Goal: Task Accomplishment & Management: Use online tool/utility

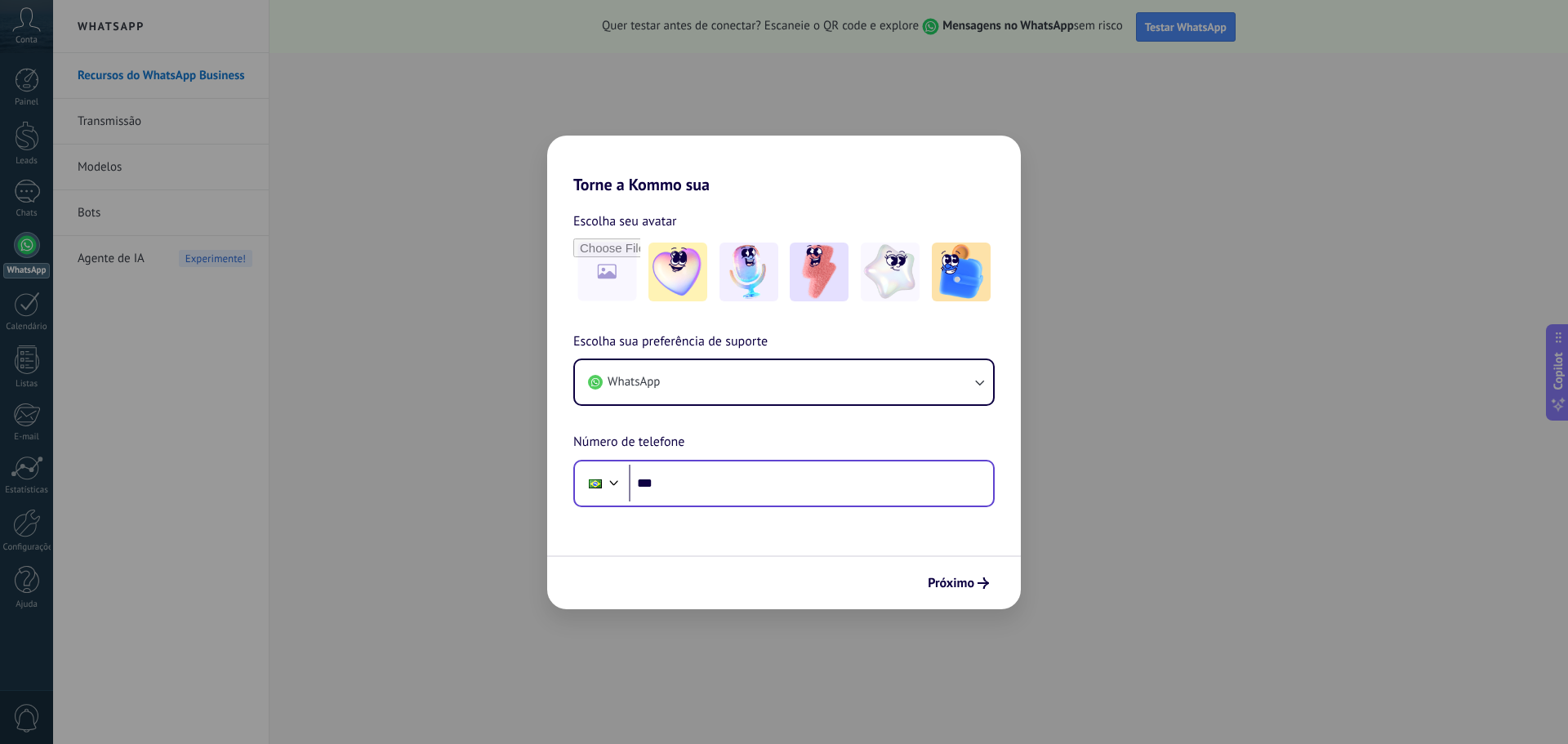
drag, startPoint x: 887, startPoint y: 522, endPoint x: 869, endPoint y: 507, distance: 23.4
click at [887, 522] on form "Escolha seu avatar [PERSON_NAME] sua preferência de suporte WhatsApp Número de …" at bounding box center [783, 402] width 474 height 415
click at [849, 492] on input "***" at bounding box center [811, 483] width 365 height 38
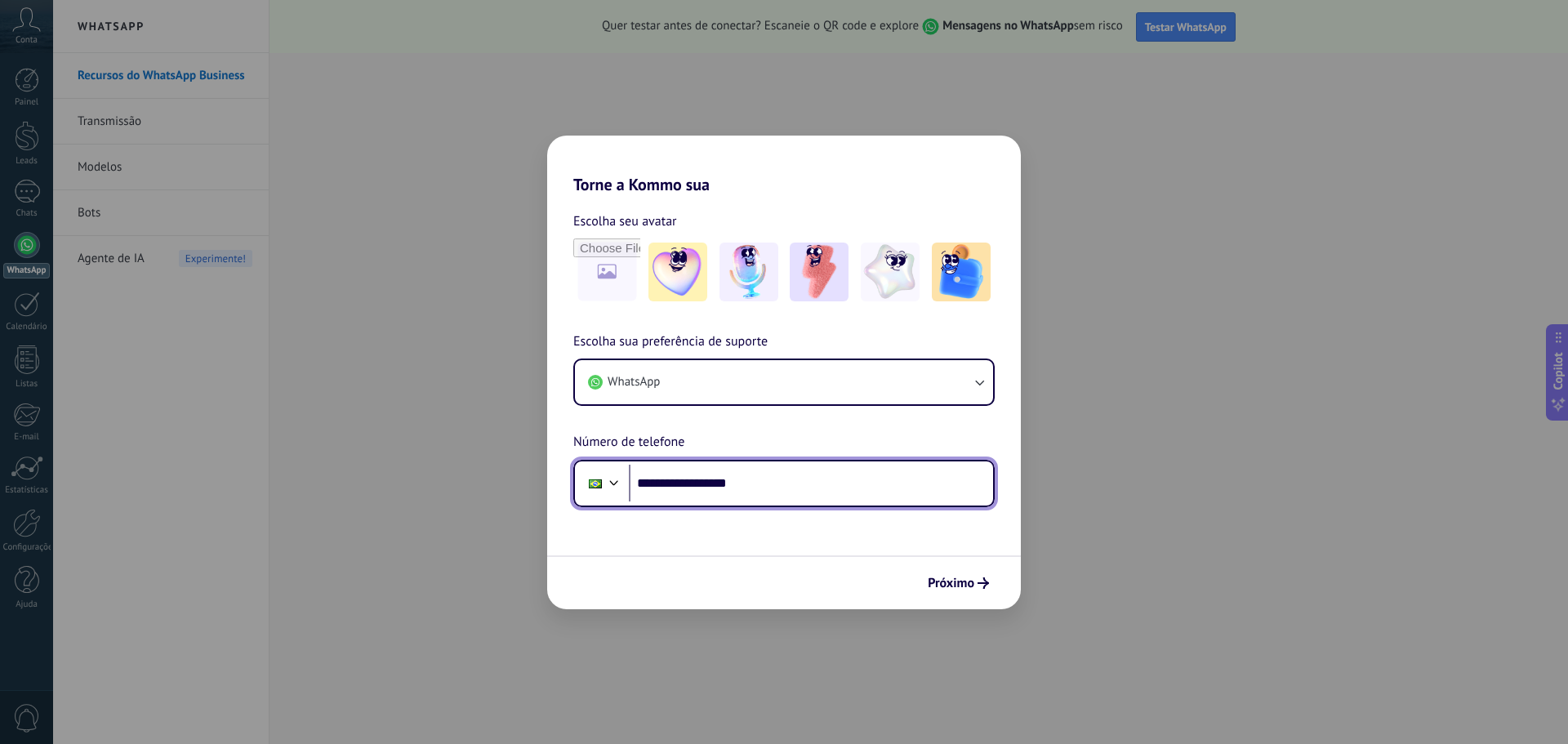
type input "**********"
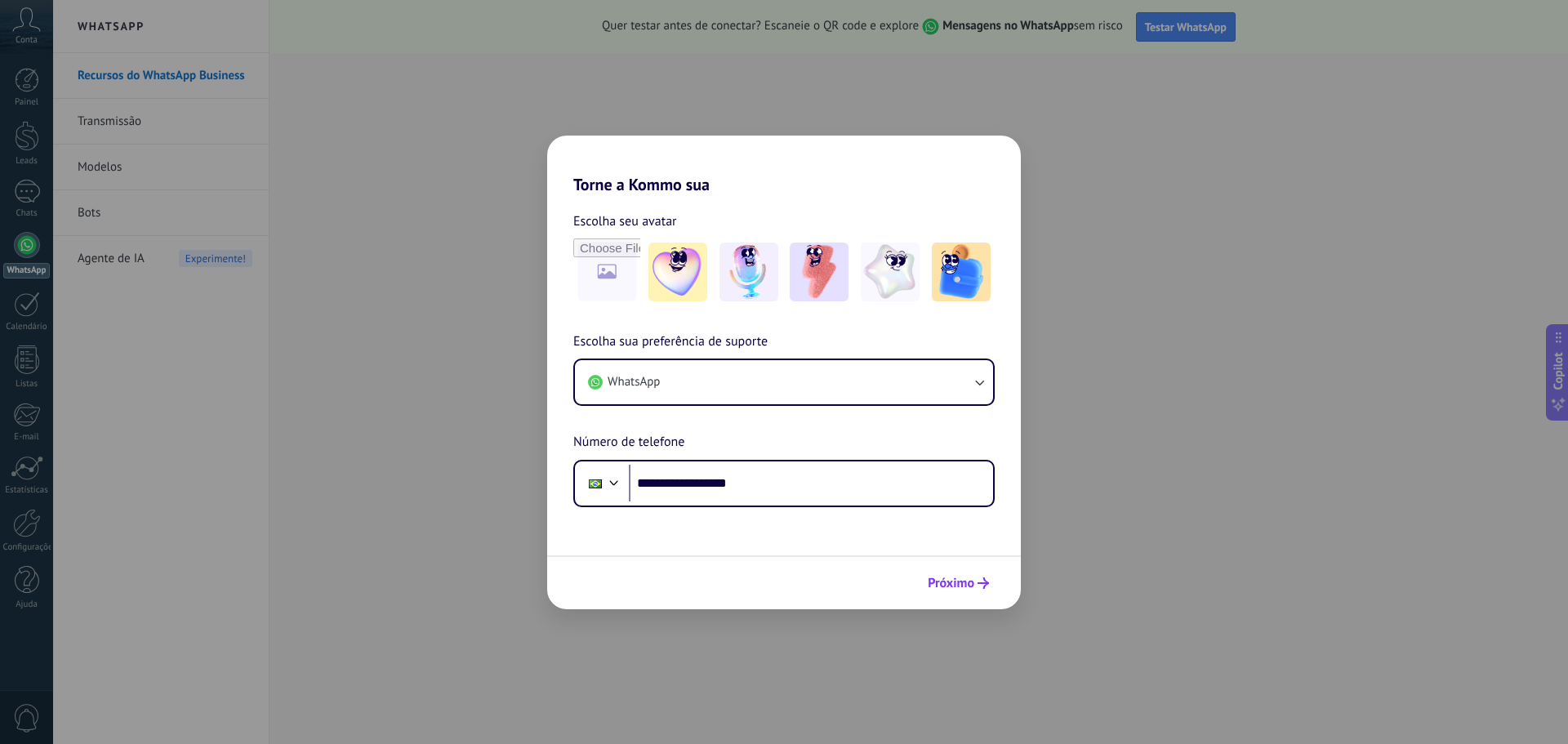
click at [958, 572] on button "Próximo" at bounding box center [958, 584] width 76 height 28
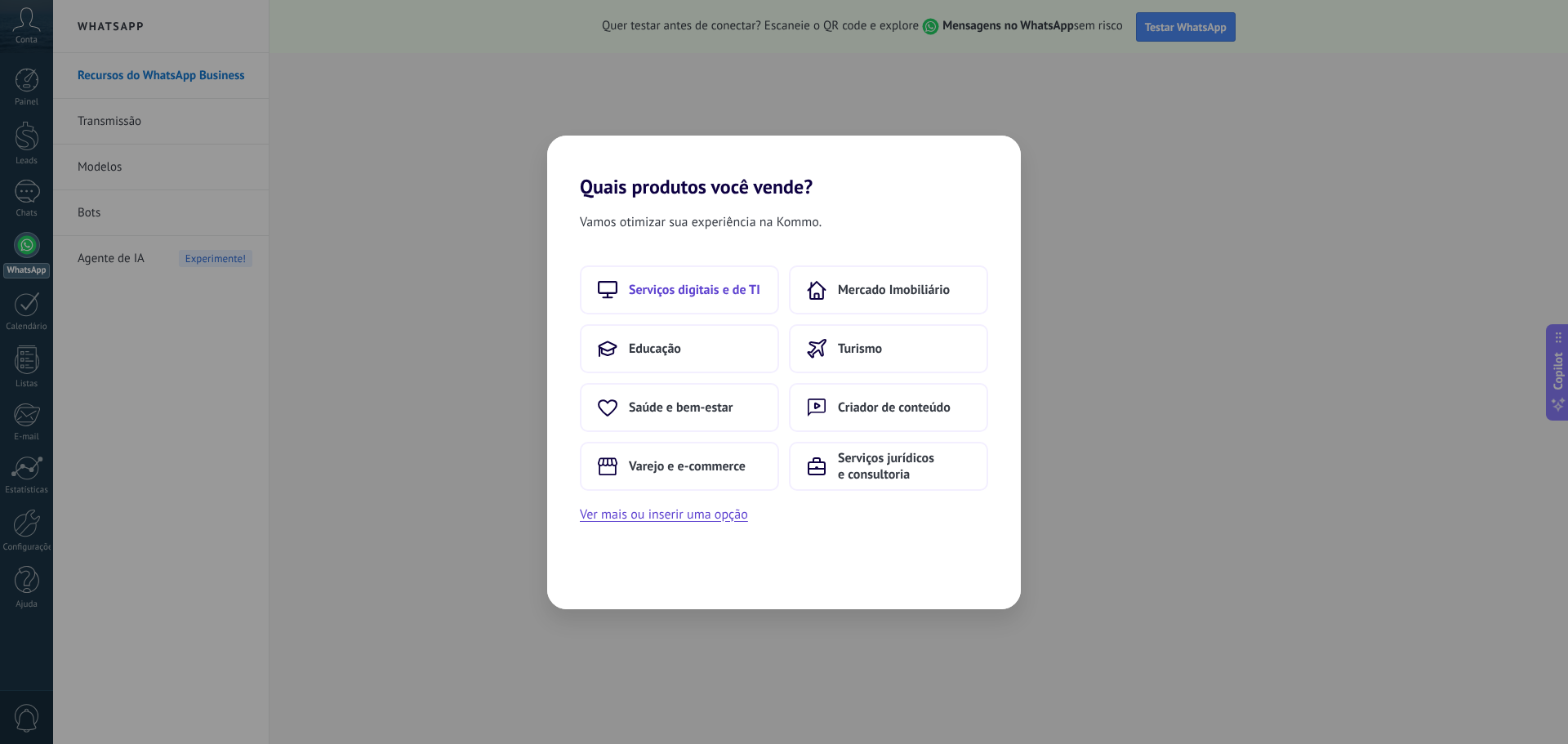
click at [674, 275] on button "Serviços digitais e de TI" at bounding box center [679, 290] width 199 height 49
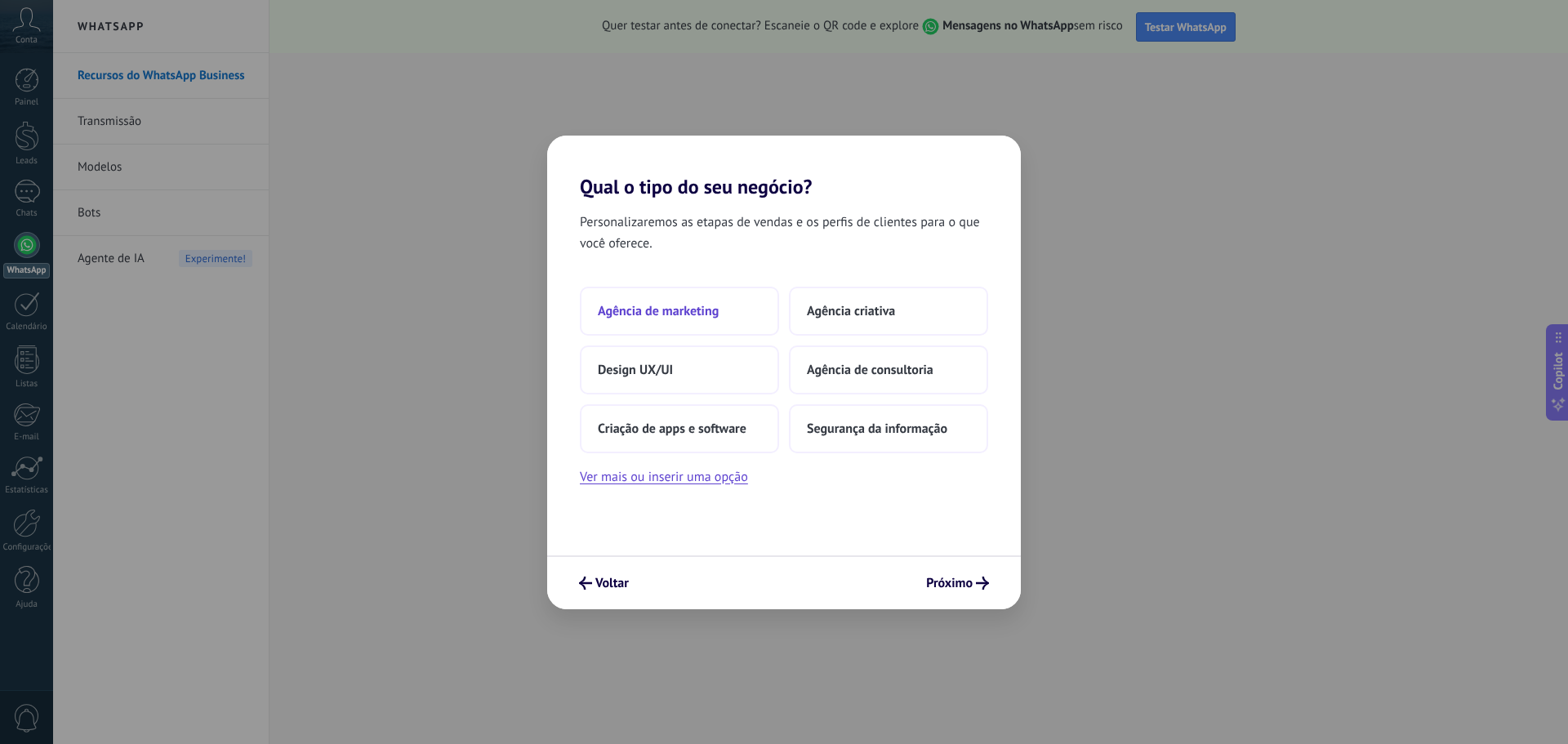
click at [702, 319] on button "Agência de marketing" at bounding box center [679, 311] width 199 height 49
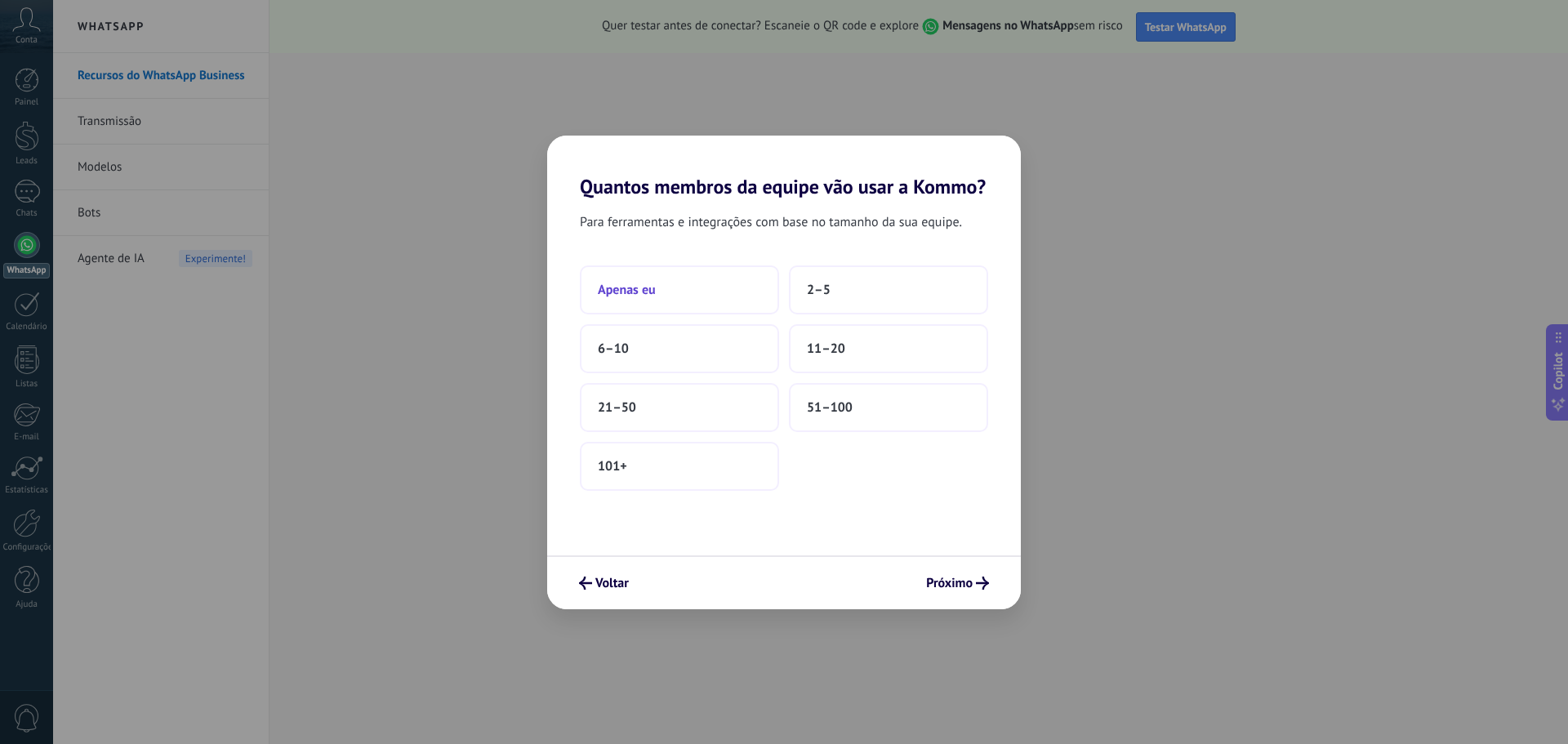
click at [648, 311] on button "Apenas eu" at bounding box center [679, 290] width 199 height 49
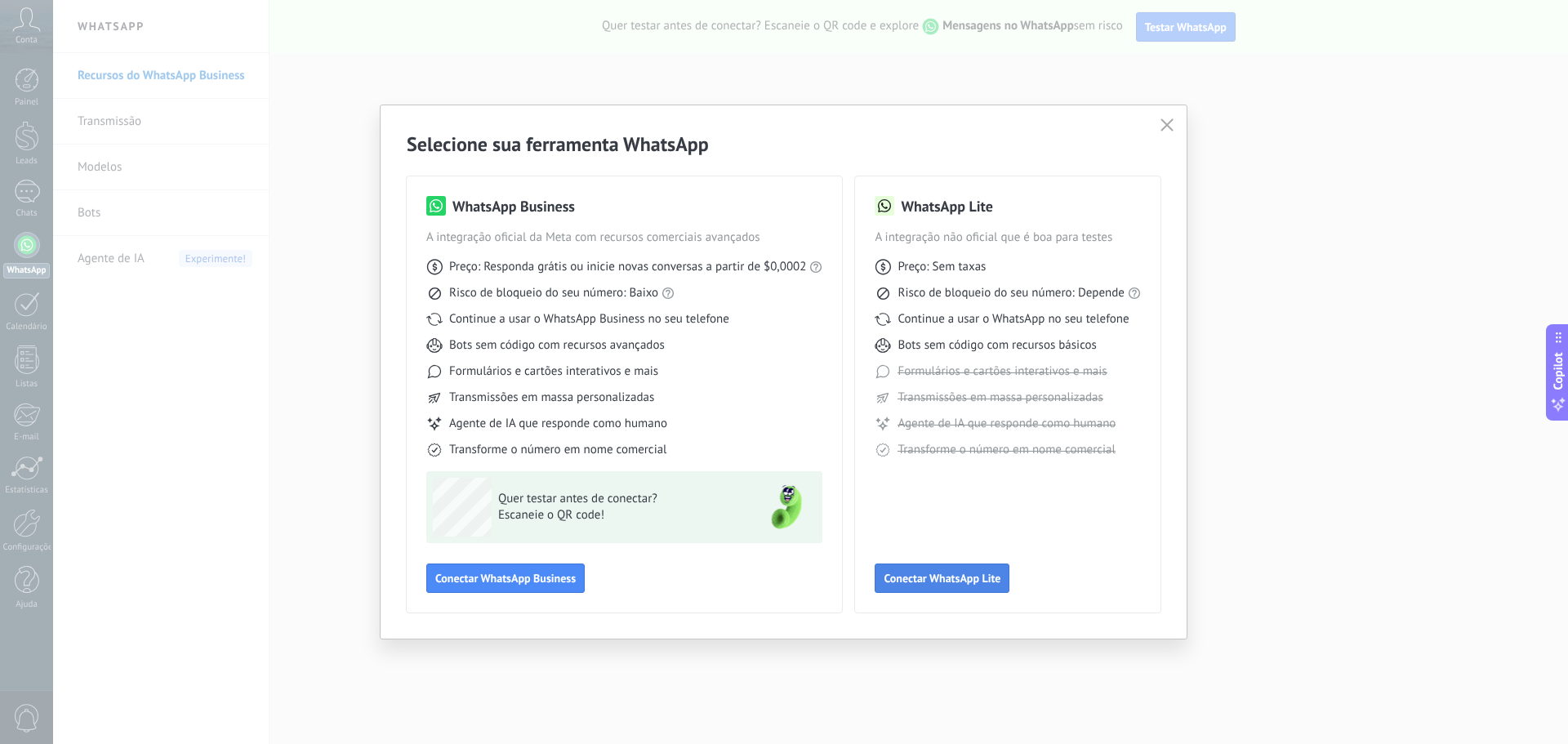
click at [890, 572] on span "Conectar WhatsApp Lite" at bounding box center [942, 577] width 117 height 11
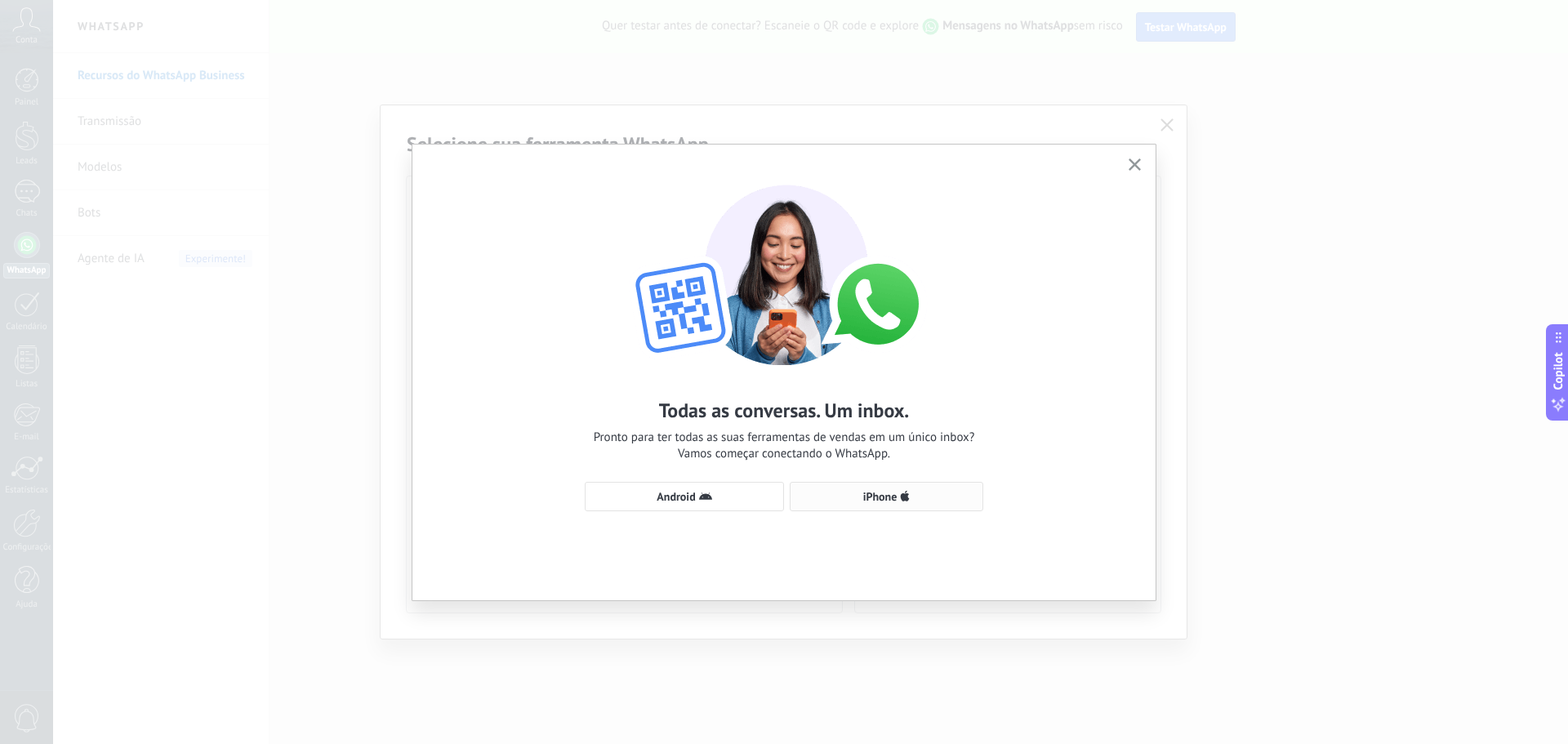
click at [836, 496] on span "iPhone" at bounding box center [886, 496] width 175 height 13
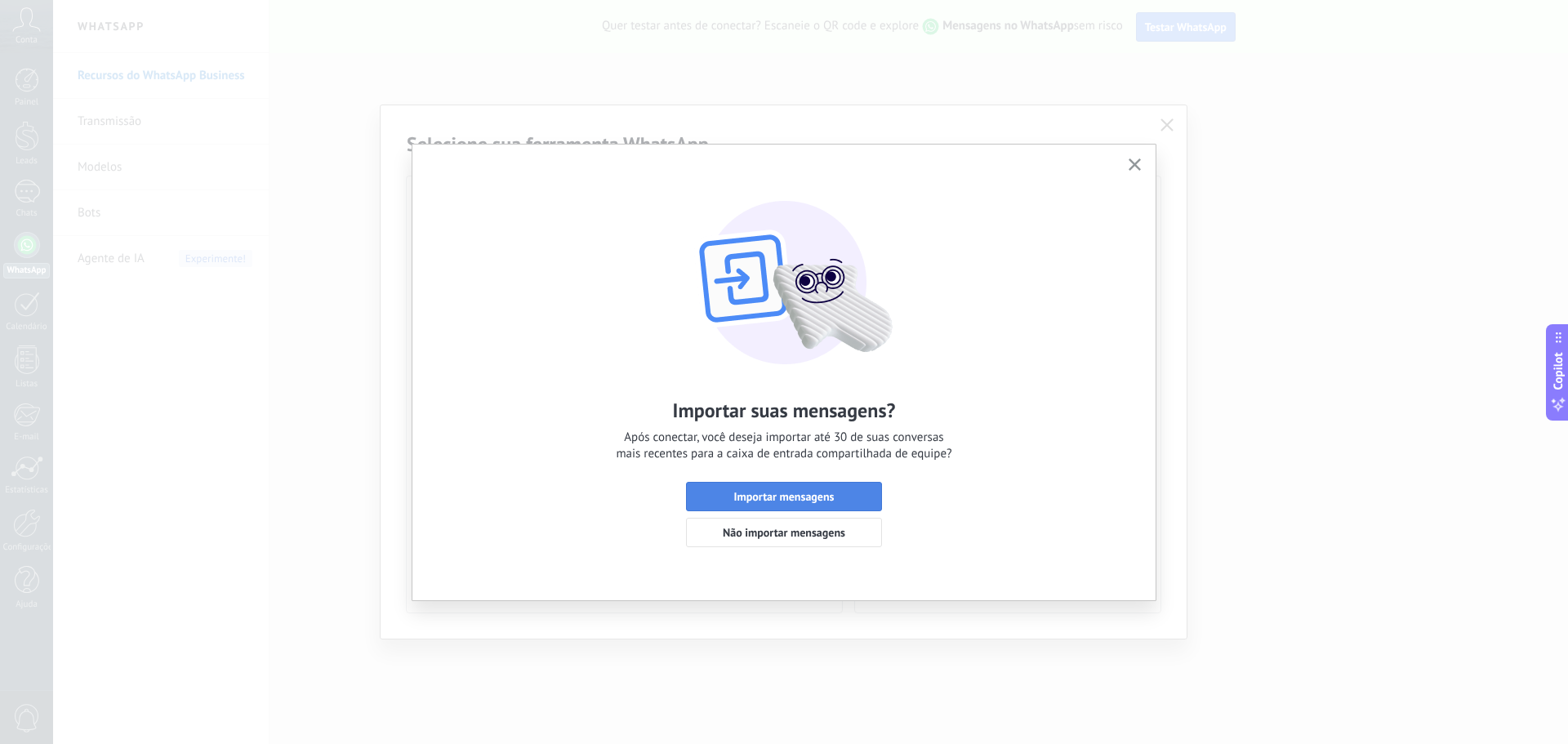
click at [831, 496] on span "Importar mensagens" at bounding box center [784, 496] width 100 height 11
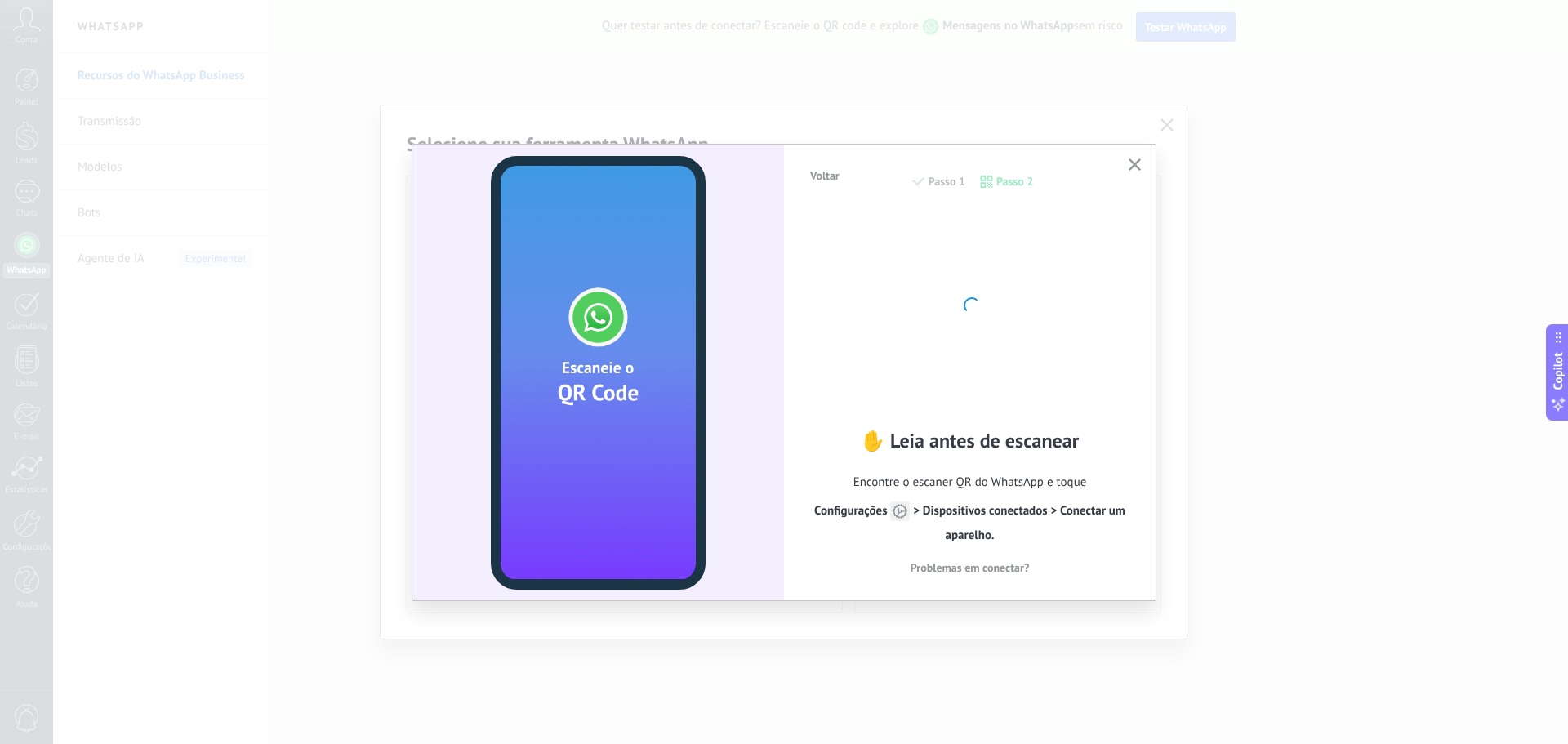
click at [815, 174] on span "Voltar" at bounding box center [825, 175] width 30 height 11
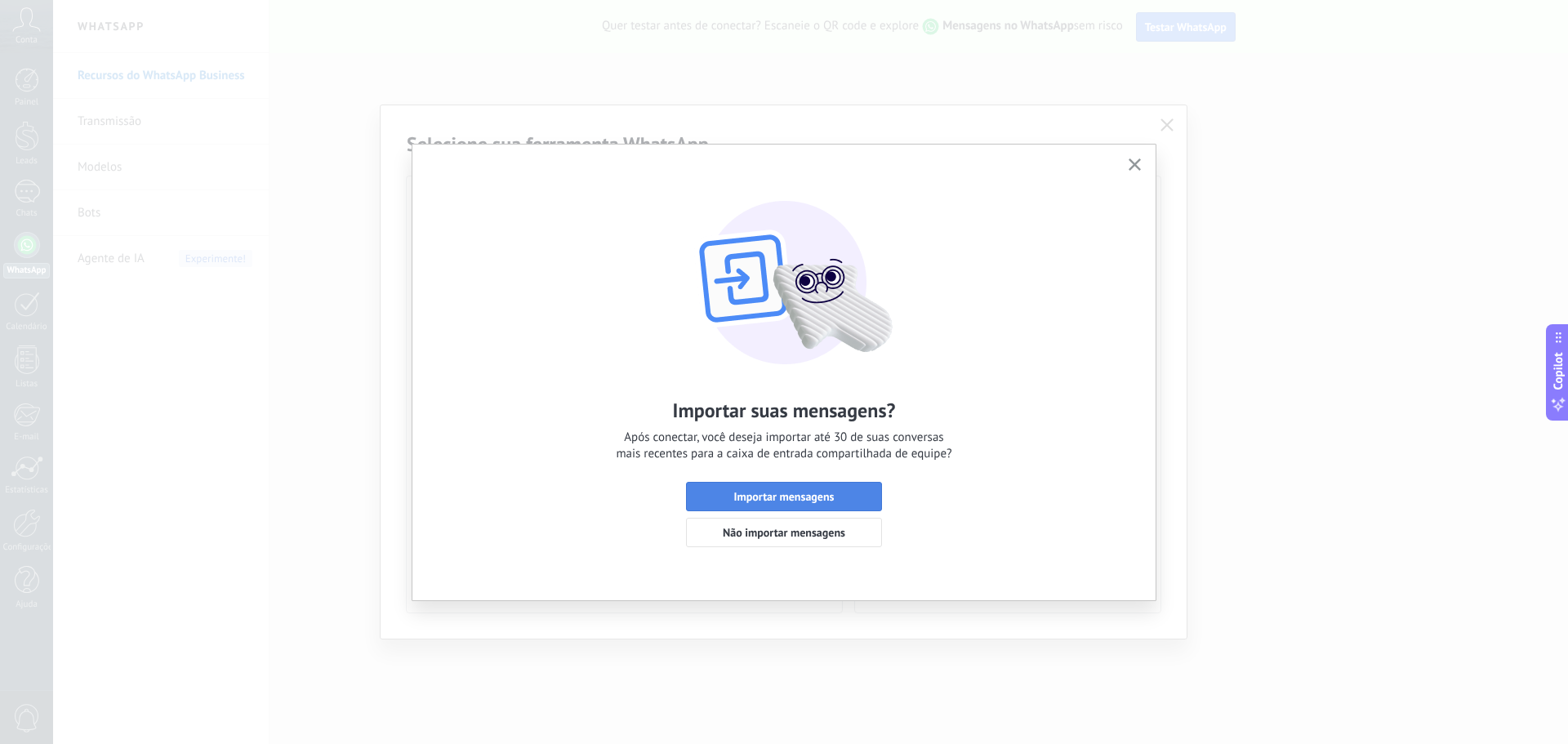
click at [819, 485] on button "Importar mensagens" at bounding box center [784, 497] width 196 height 30
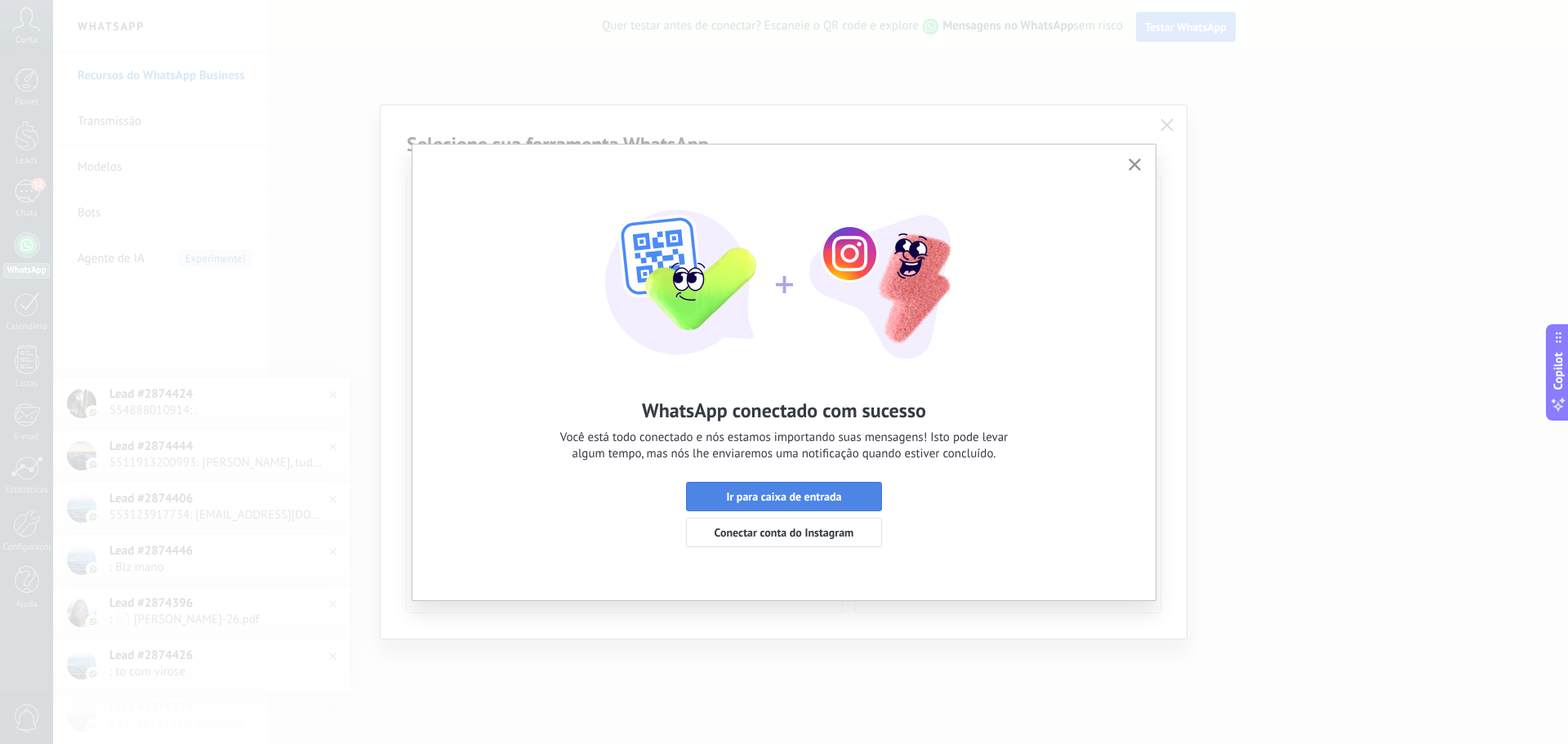
click at [869, 500] on span "Ir para caixa de entrada" at bounding box center [784, 496] width 178 height 11
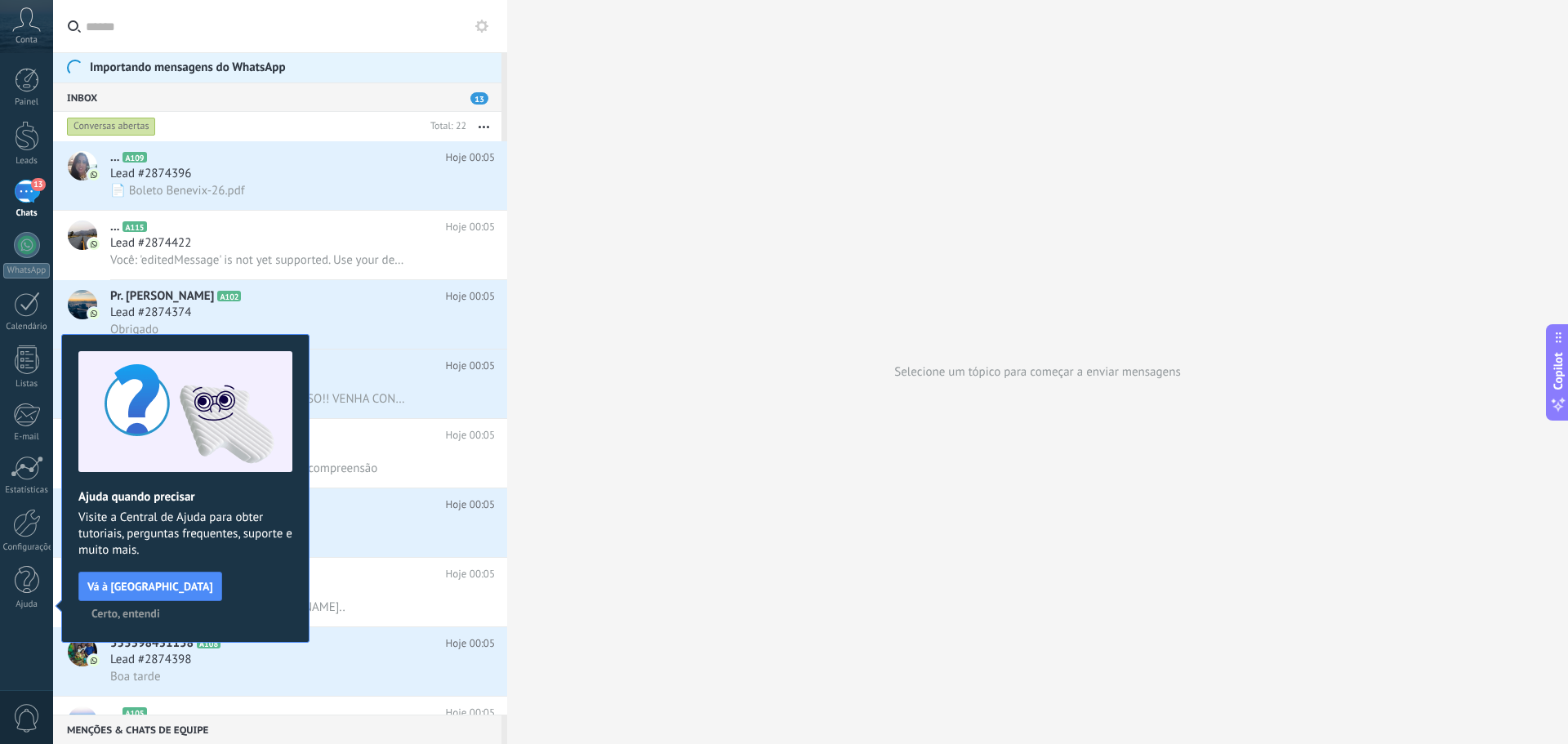
click at [160, 608] on span "Certo, entendi" at bounding box center [126, 613] width 69 height 11
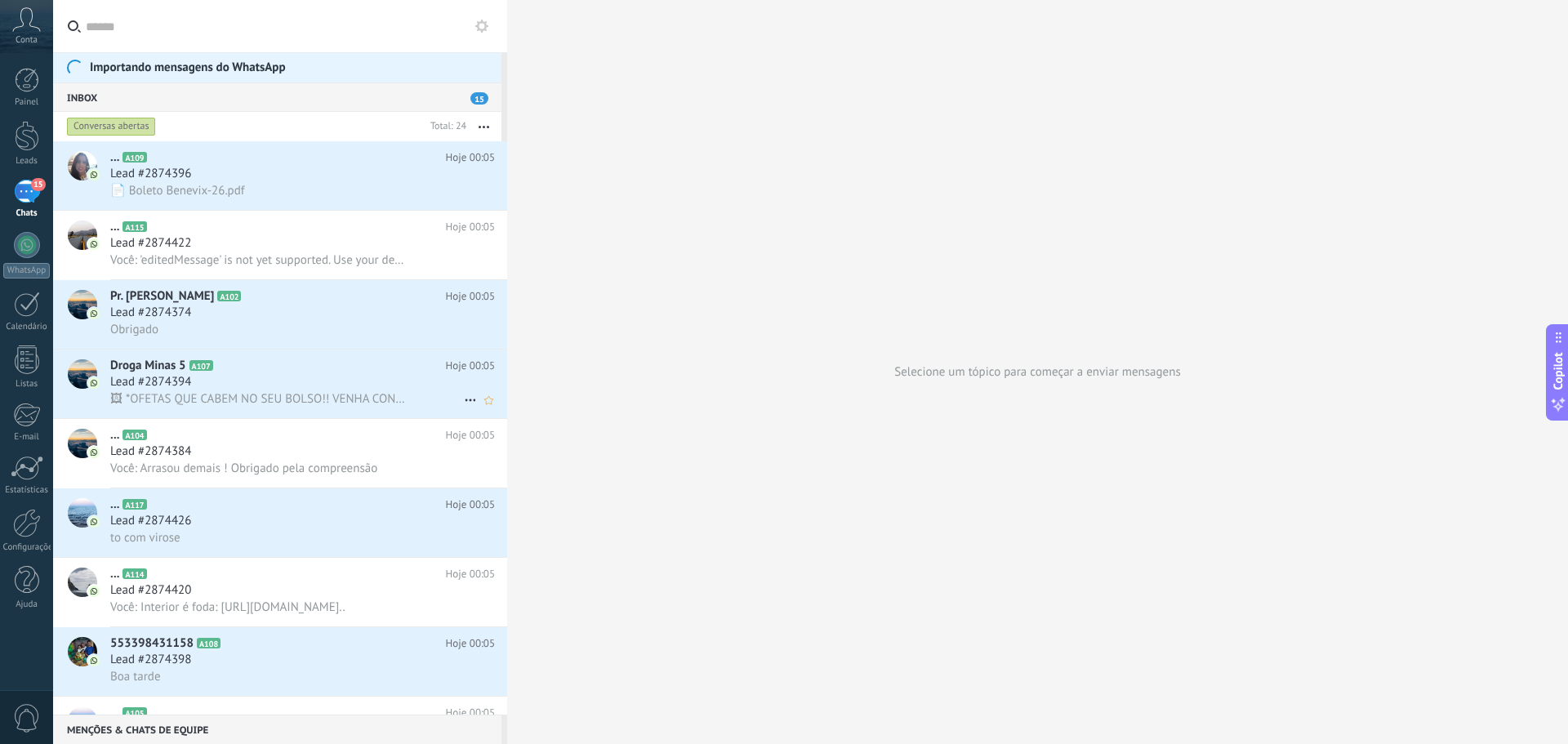
click at [269, 404] on span "🖼 *OFETAS QUE CABEM NO SEU BOLSO!! VENHA CONFERIR.*" at bounding box center [257, 399] width 295 height 16
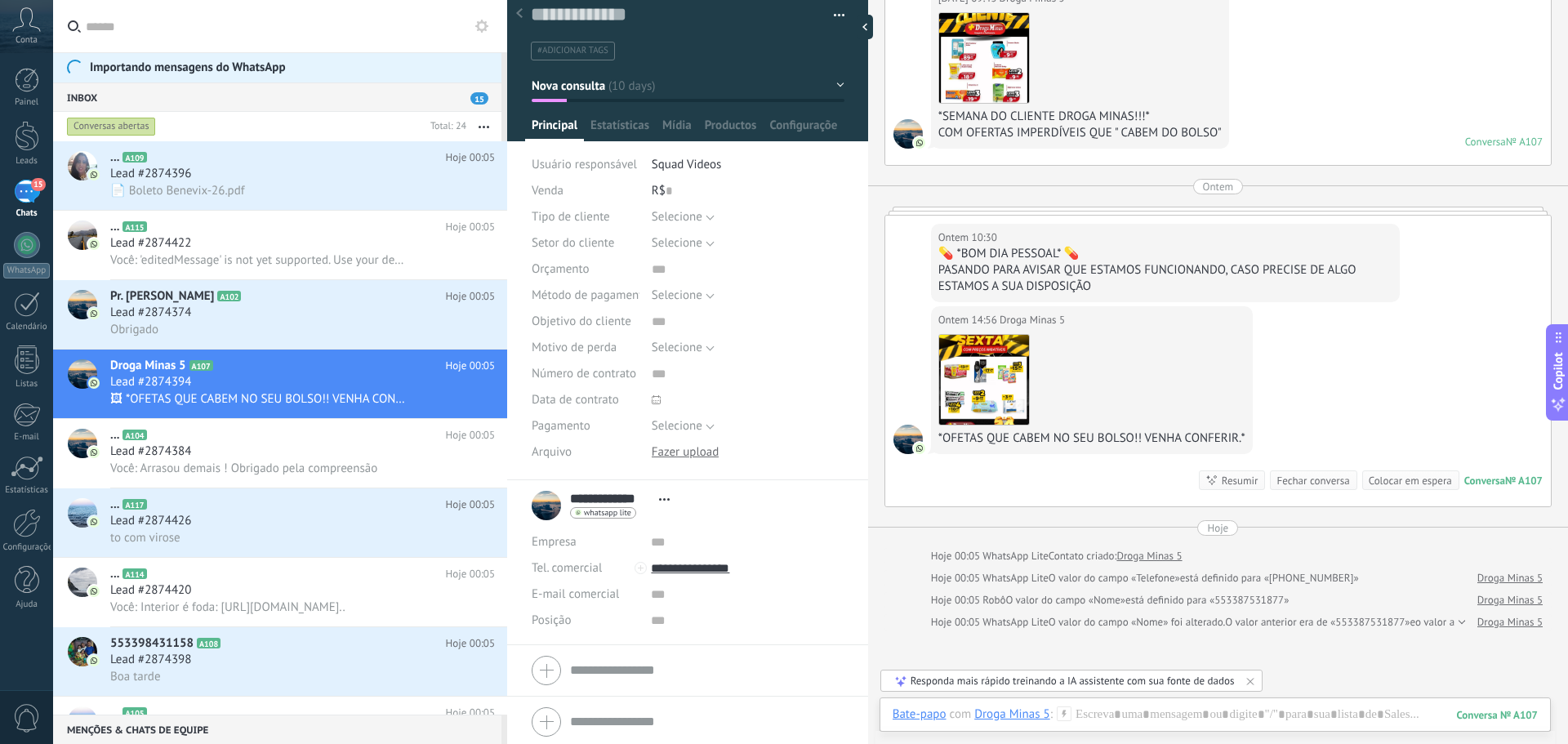
scroll to position [17, 0]
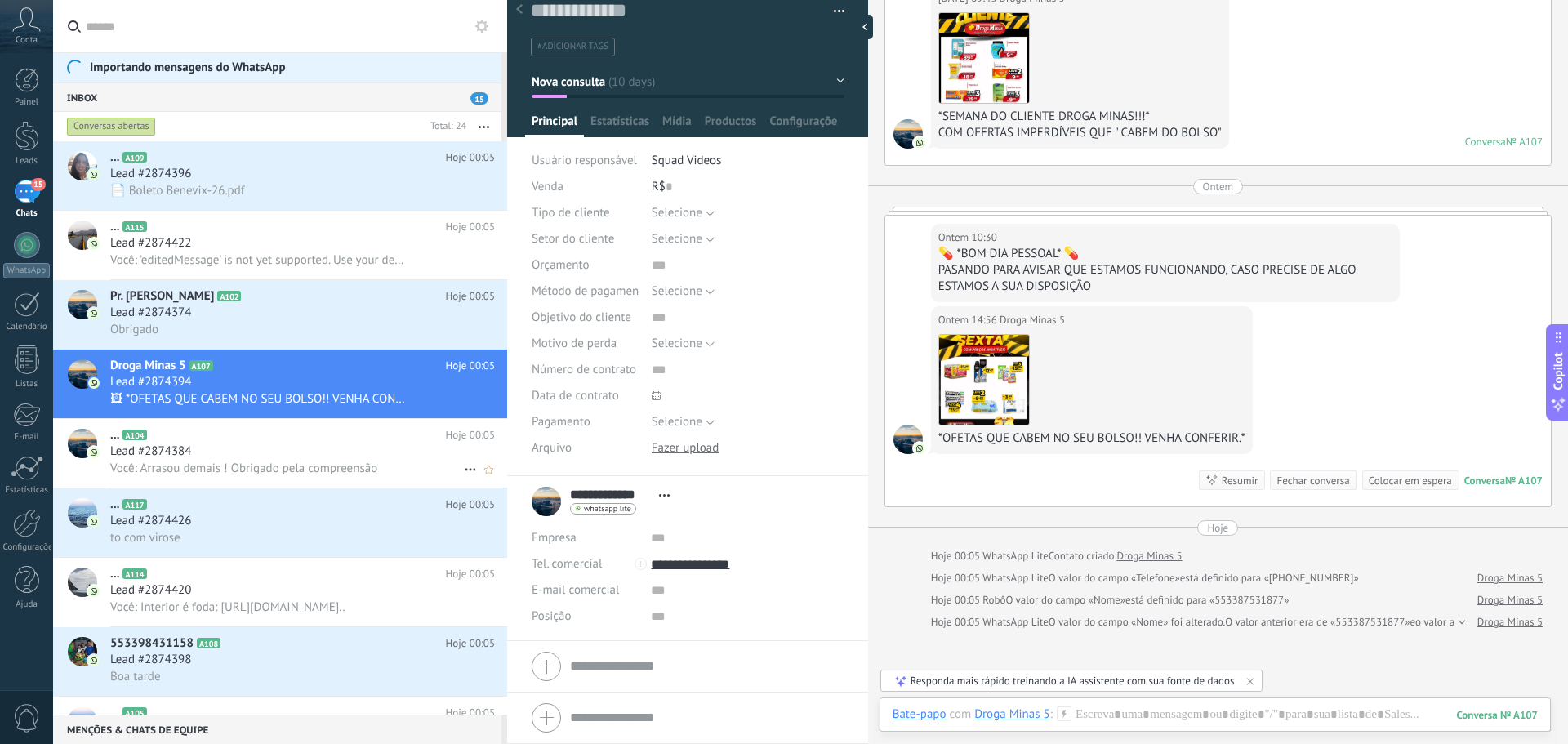
click at [327, 438] on h2 "... A104" at bounding box center [277, 435] width 336 height 17
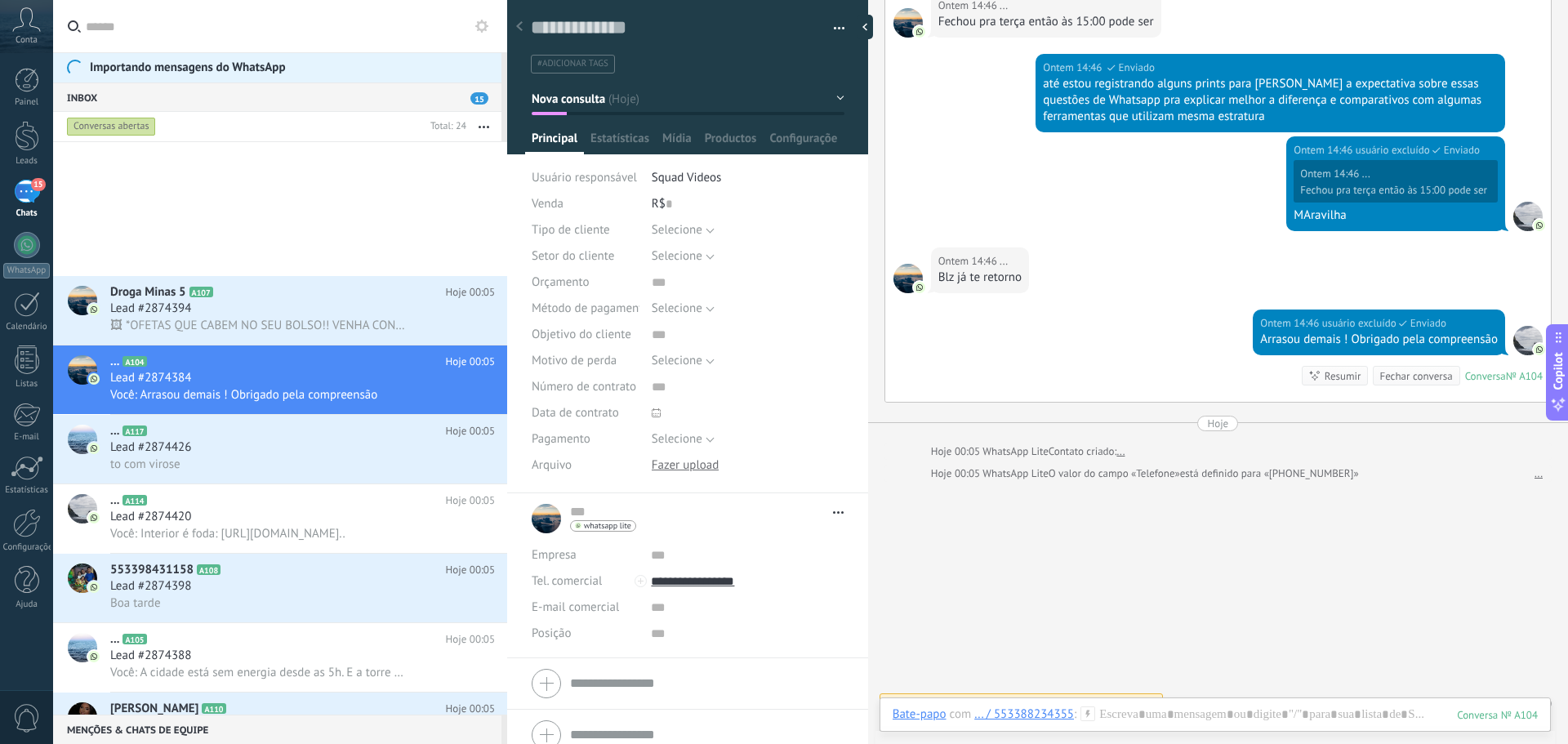
scroll to position [546, 0]
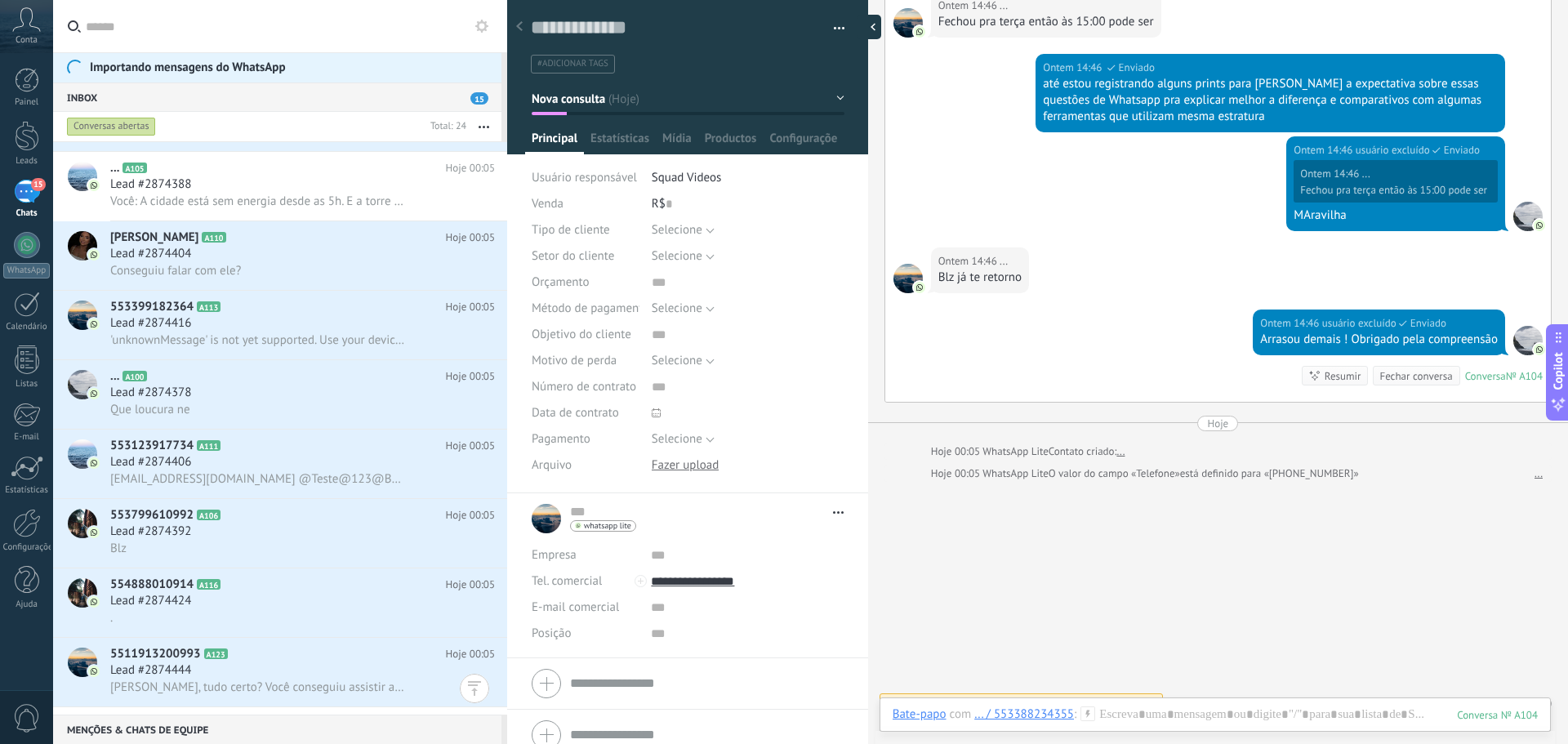
click at [866, 28] on div at bounding box center [869, 27] width 24 height 24
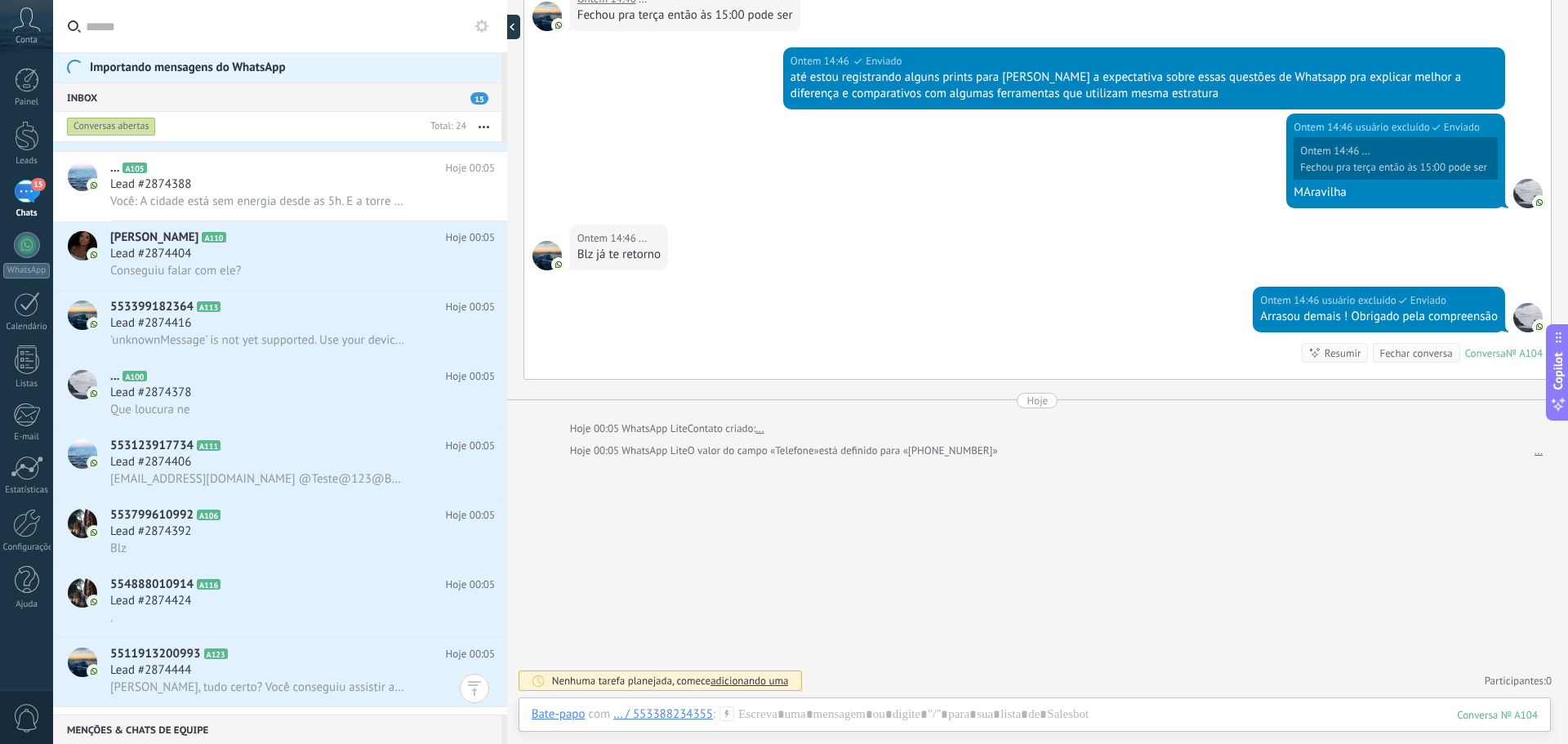
scroll to position [997, 0]
click at [517, 30] on div at bounding box center [517, 27] width 24 height 24
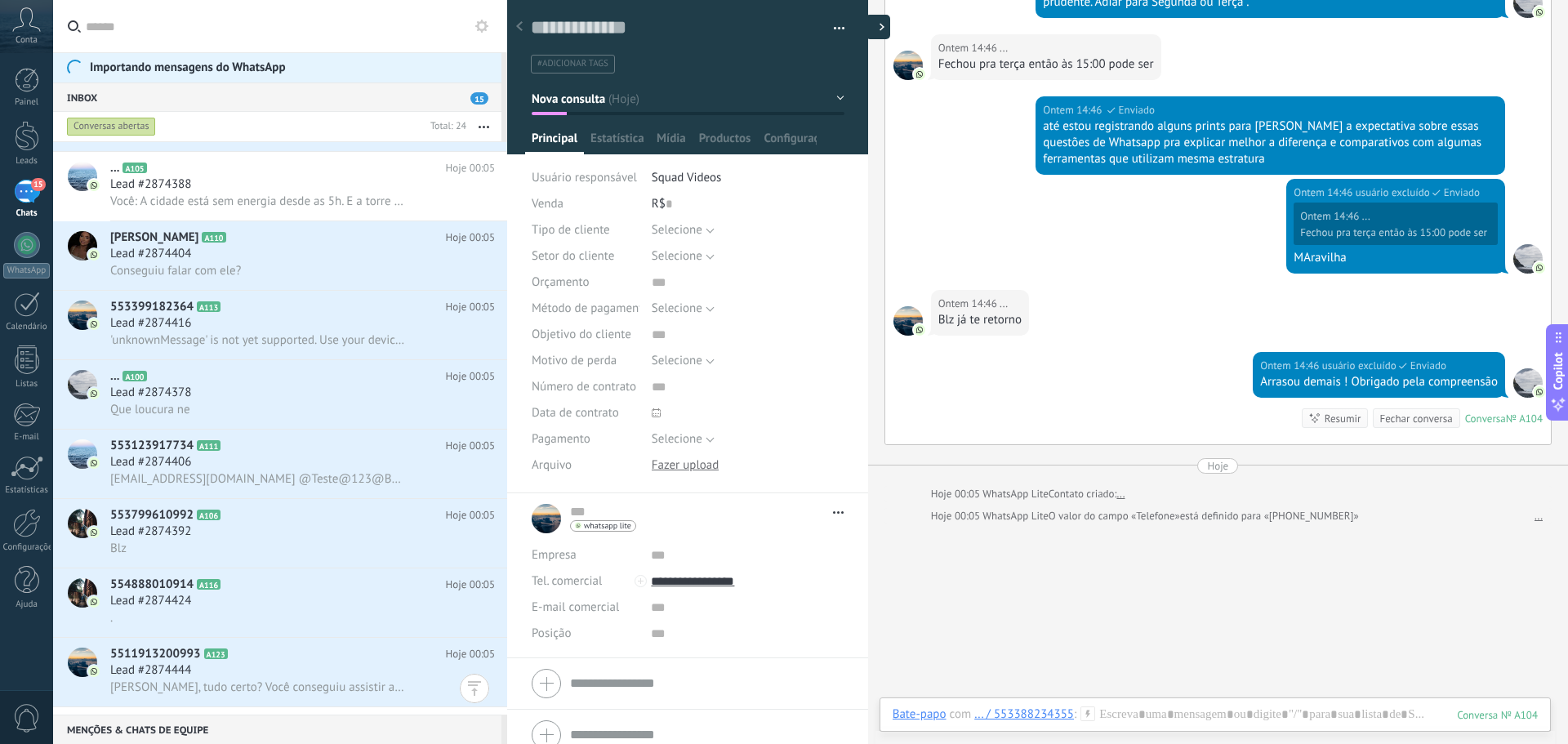
type textarea "**********"
click at [864, 28] on div at bounding box center [869, 27] width 24 height 24
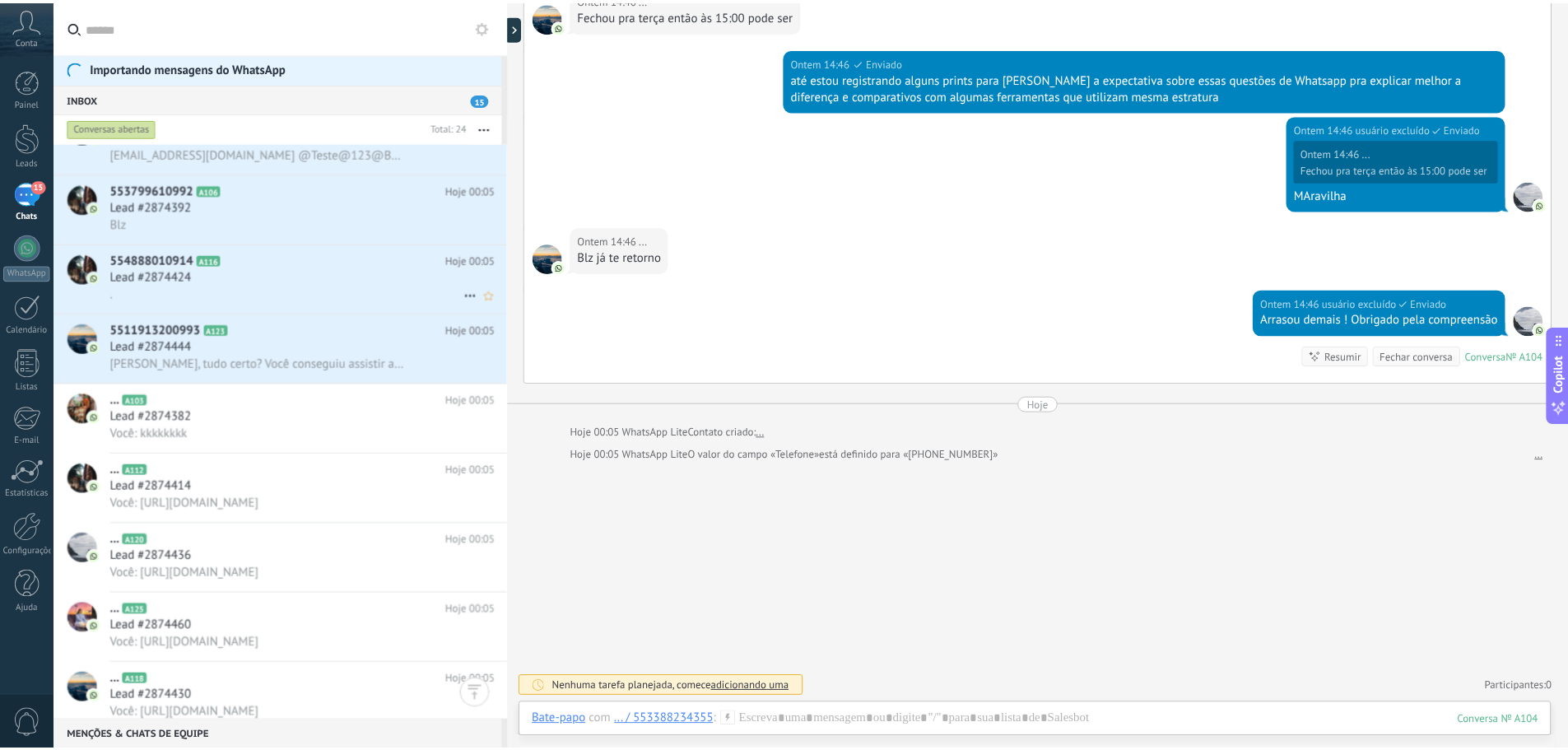
scroll to position [440, 0]
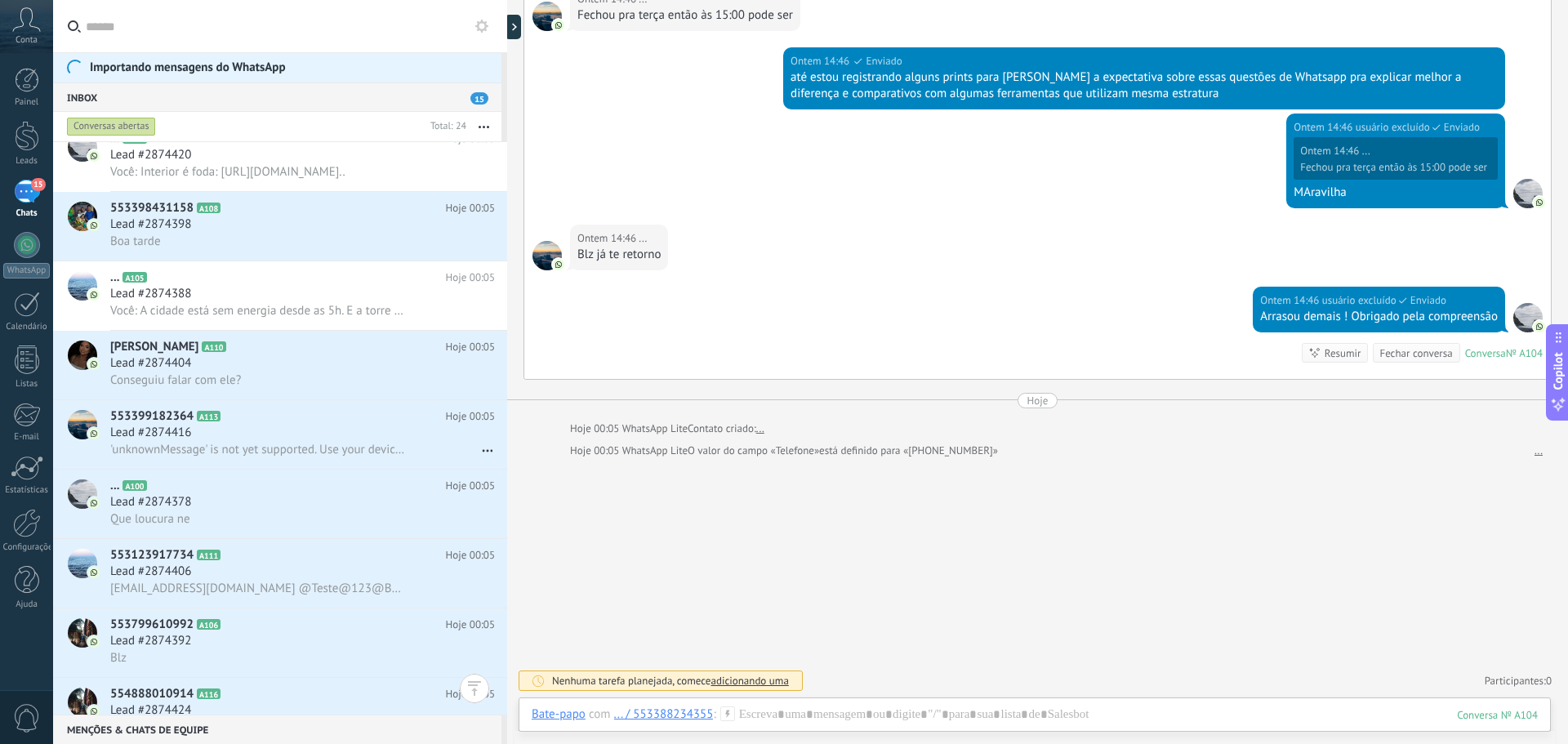
click at [14, 199] on div "15" at bounding box center [27, 191] width 26 height 24
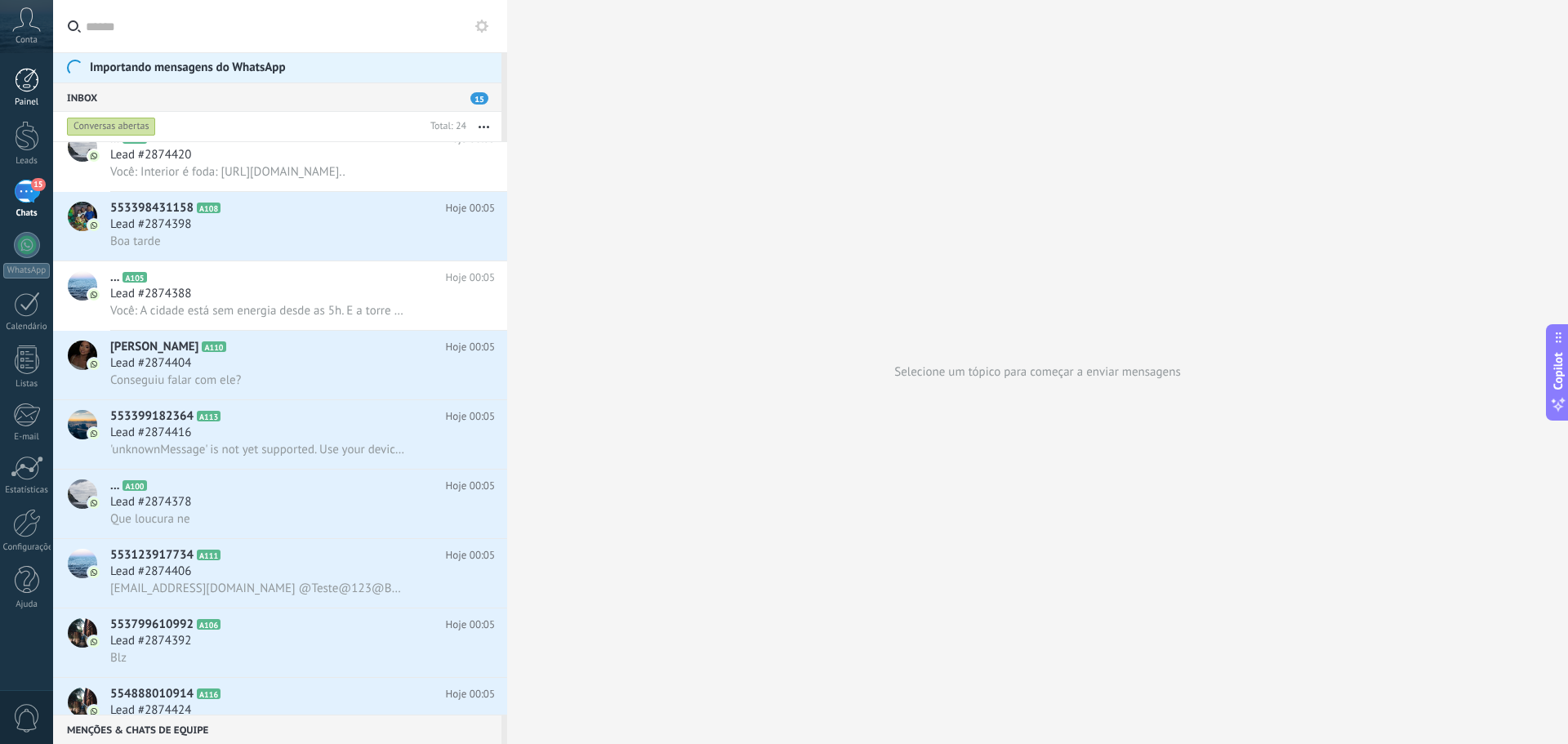
click at [31, 68] on div at bounding box center [27, 80] width 24 height 24
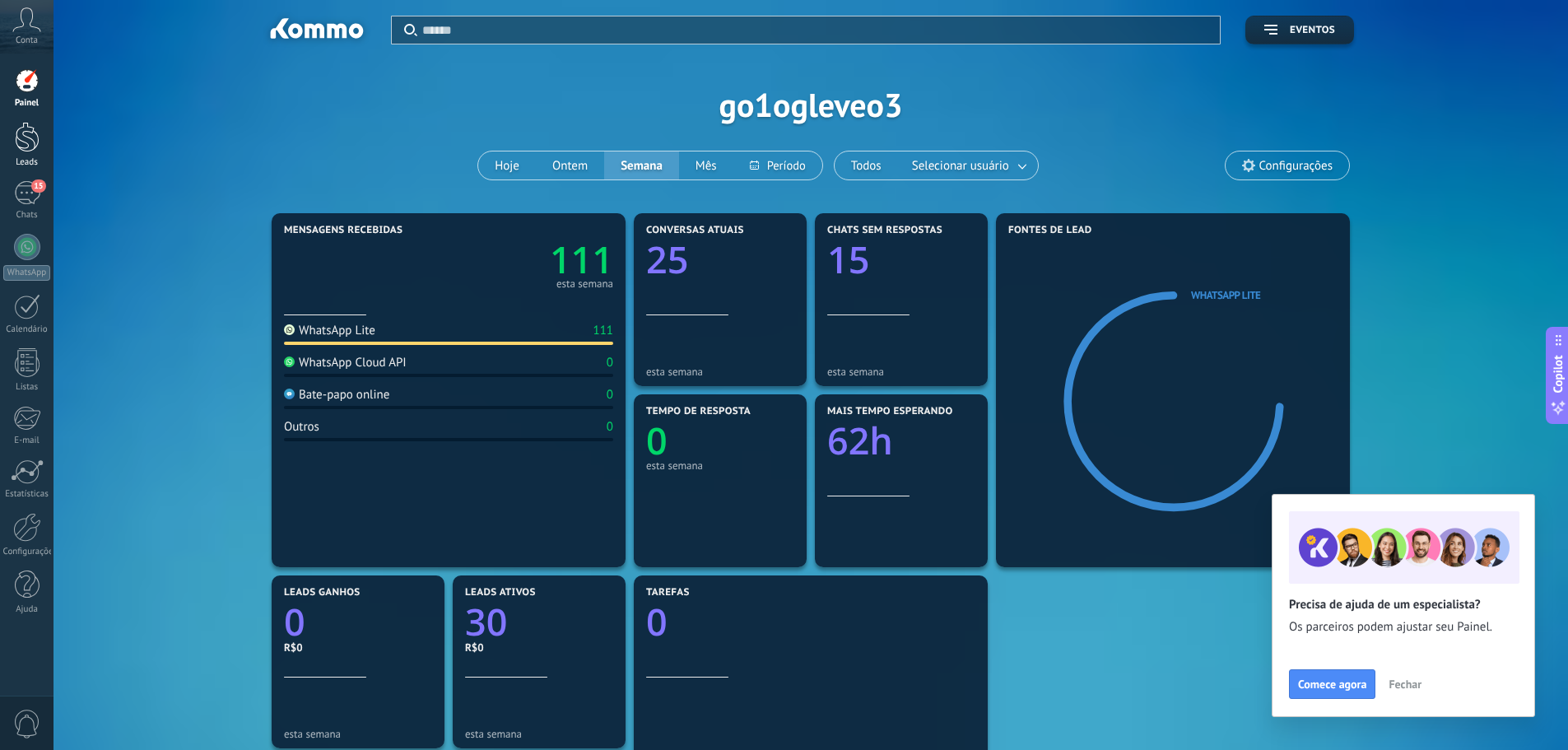
click at [28, 139] on div at bounding box center [27, 137] width 25 height 31
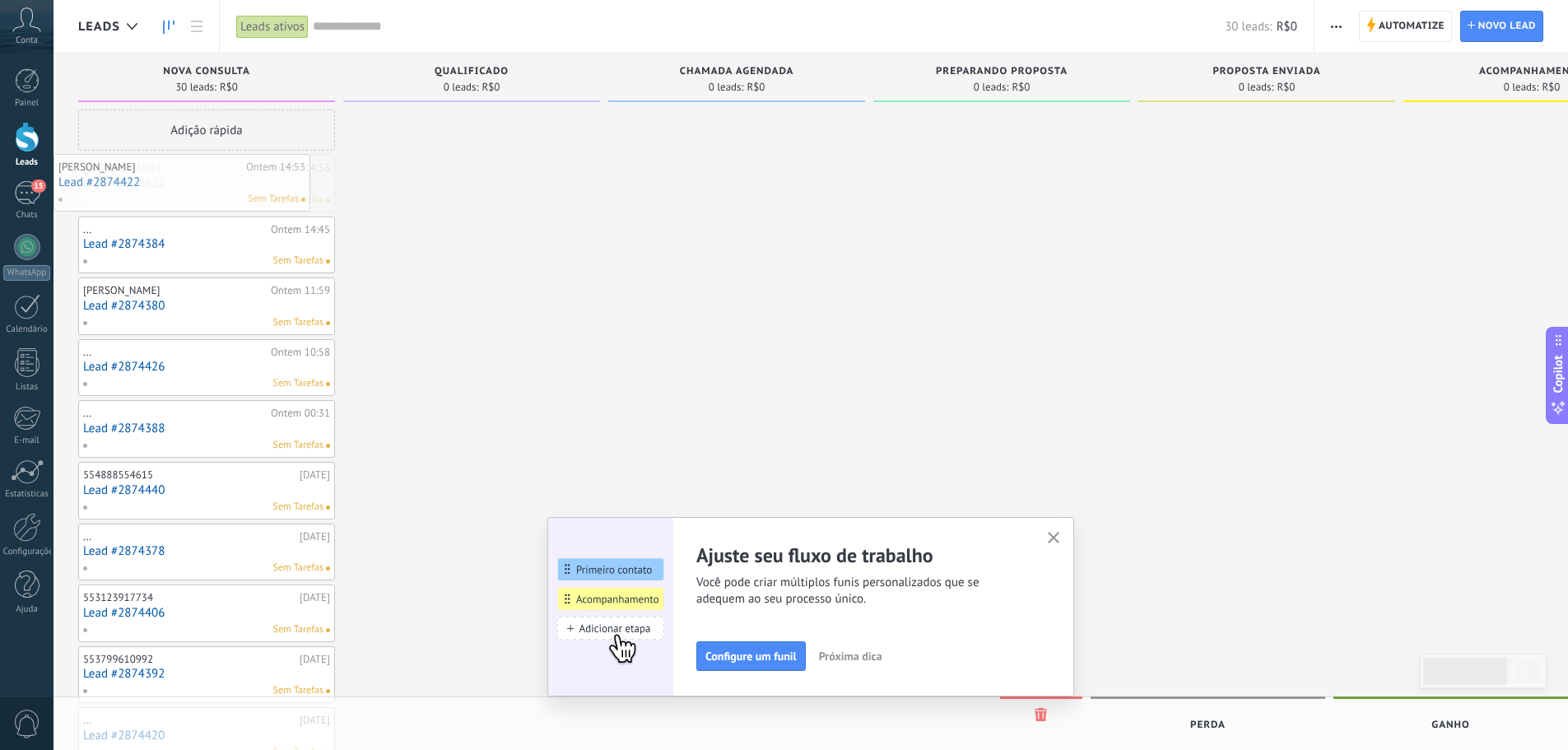
drag, startPoint x: 119, startPoint y: 183, endPoint x: 93, endPoint y: 182, distance: 26.0
click at [15, 356] on div at bounding box center [27, 362] width 25 height 29
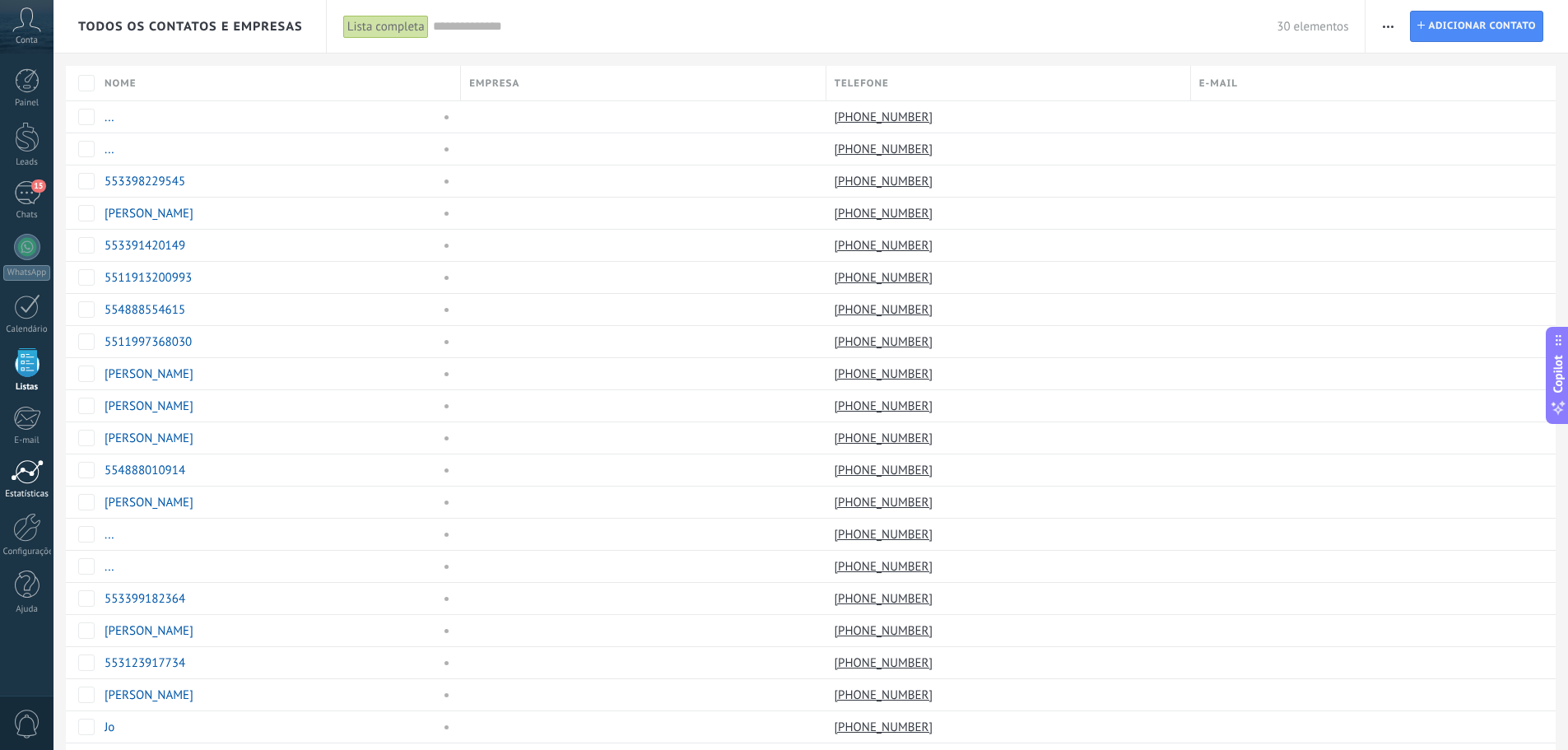
click at [25, 482] on div at bounding box center [26, 472] width 33 height 25
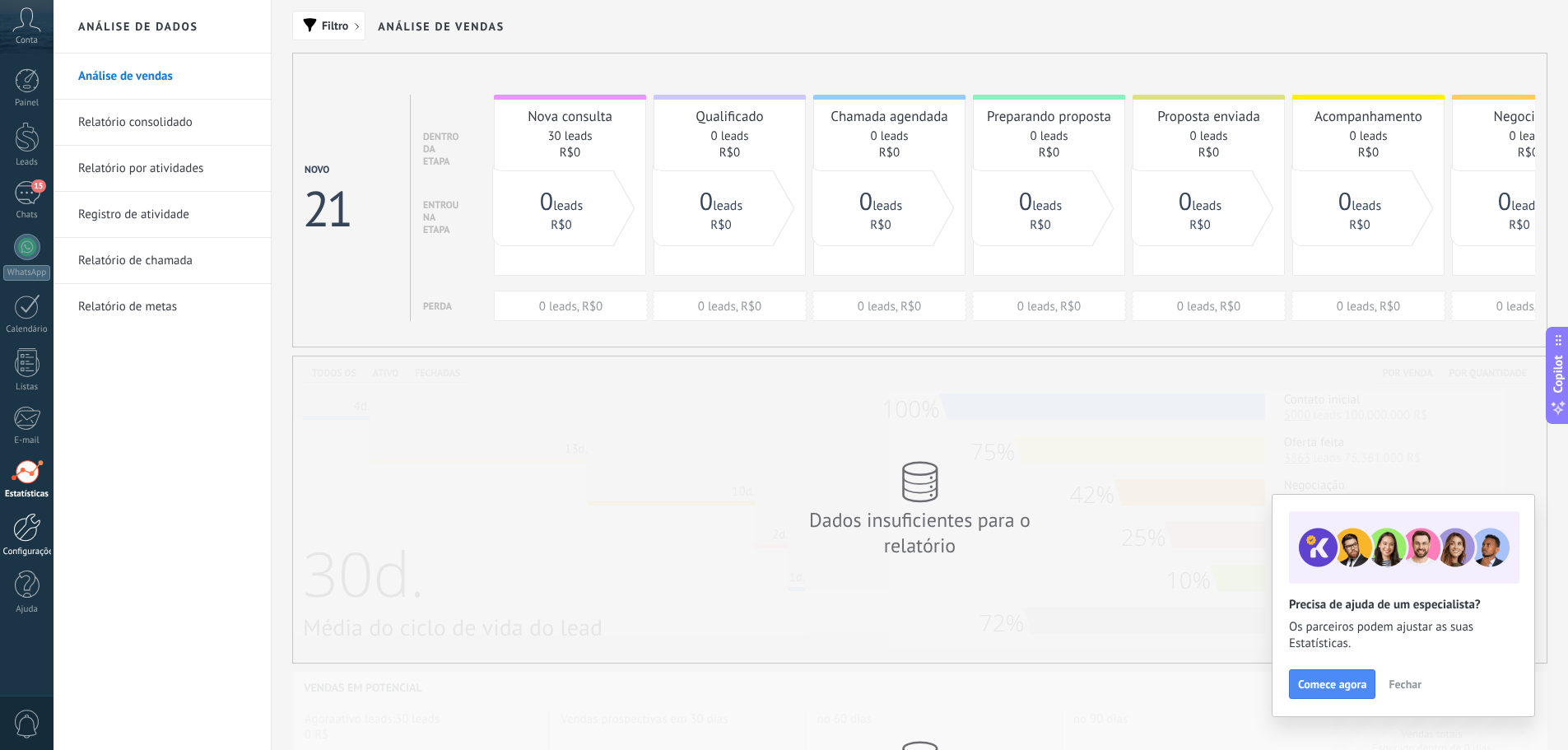
click at [13, 529] on div at bounding box center [27, 527] width 28 height 29
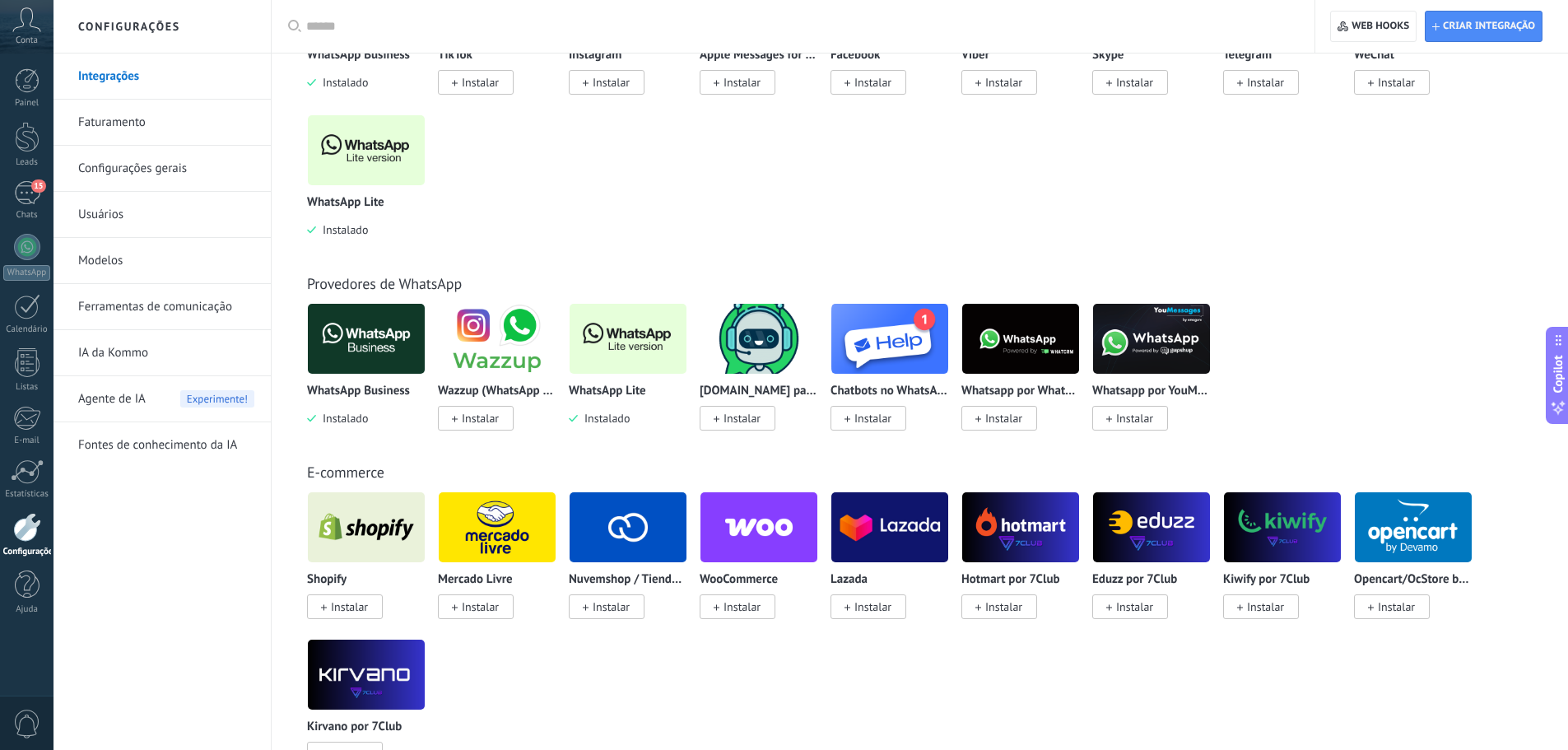
scroll to position [439, 0]
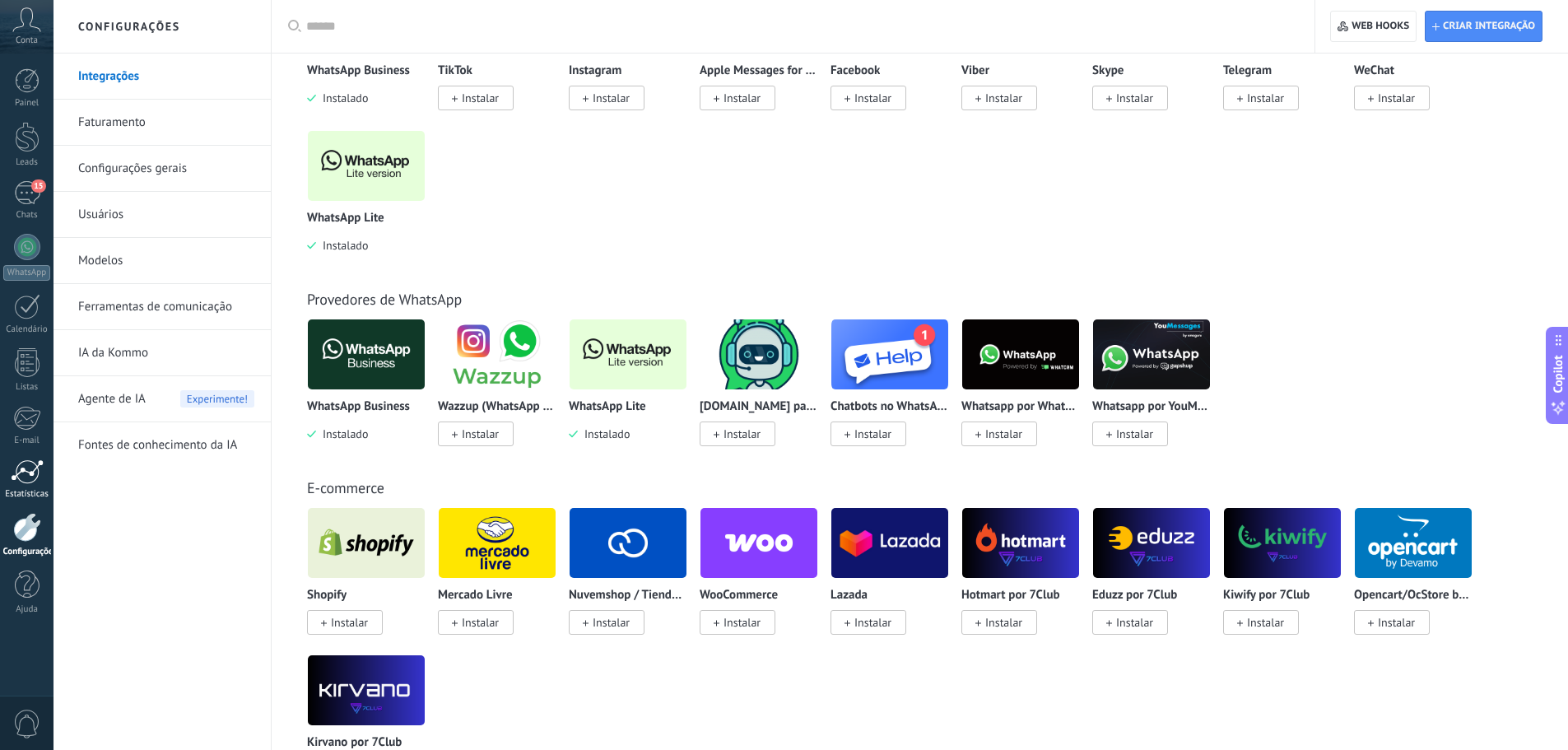
click at [34, 491] on div "Estatísticas" at bounding box center [27, 494] width 47 height 11
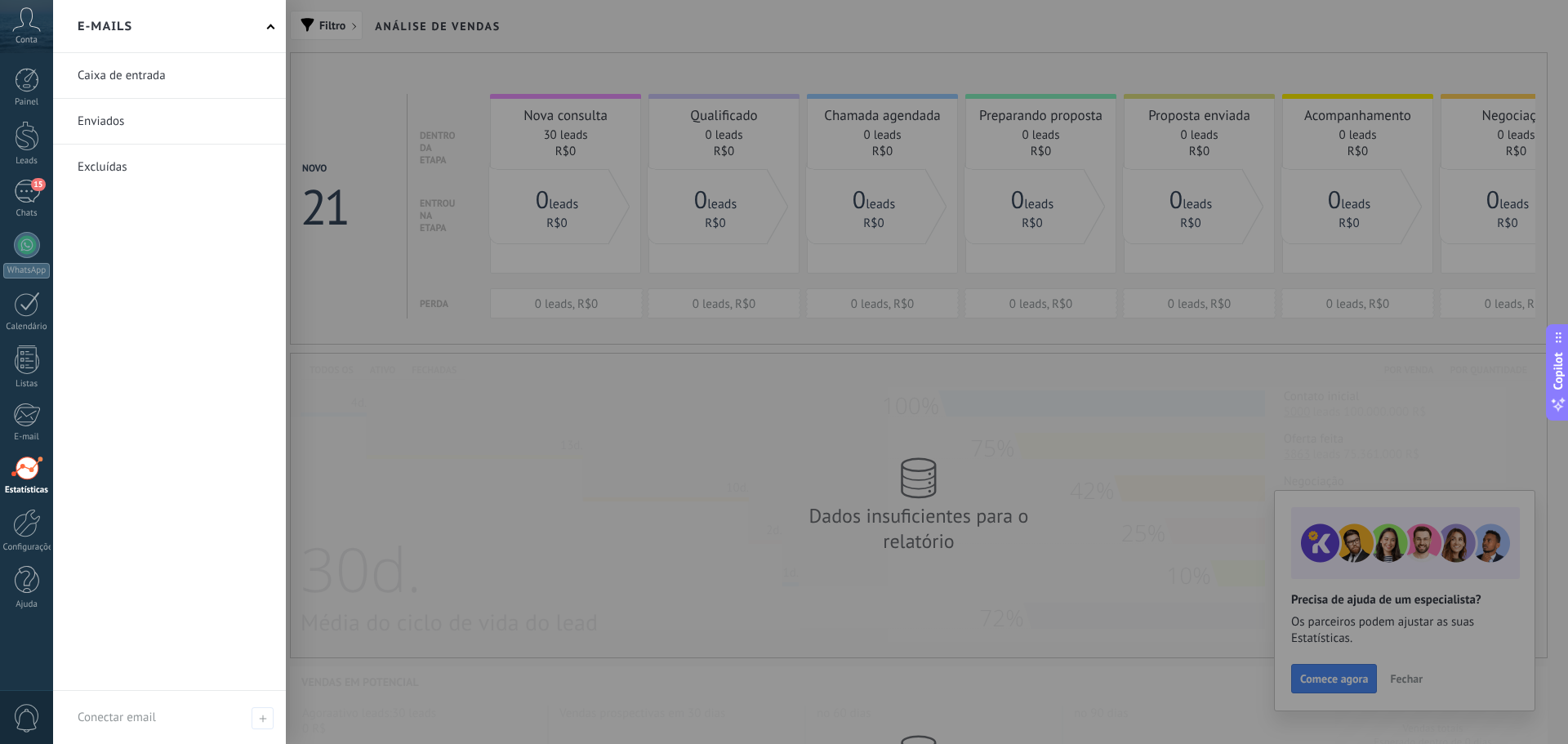
click at [32, 390] on div "Painel Leads 15 Chats WhatsApp Clientes" at bounding box center [26, 347] width 53 height 559
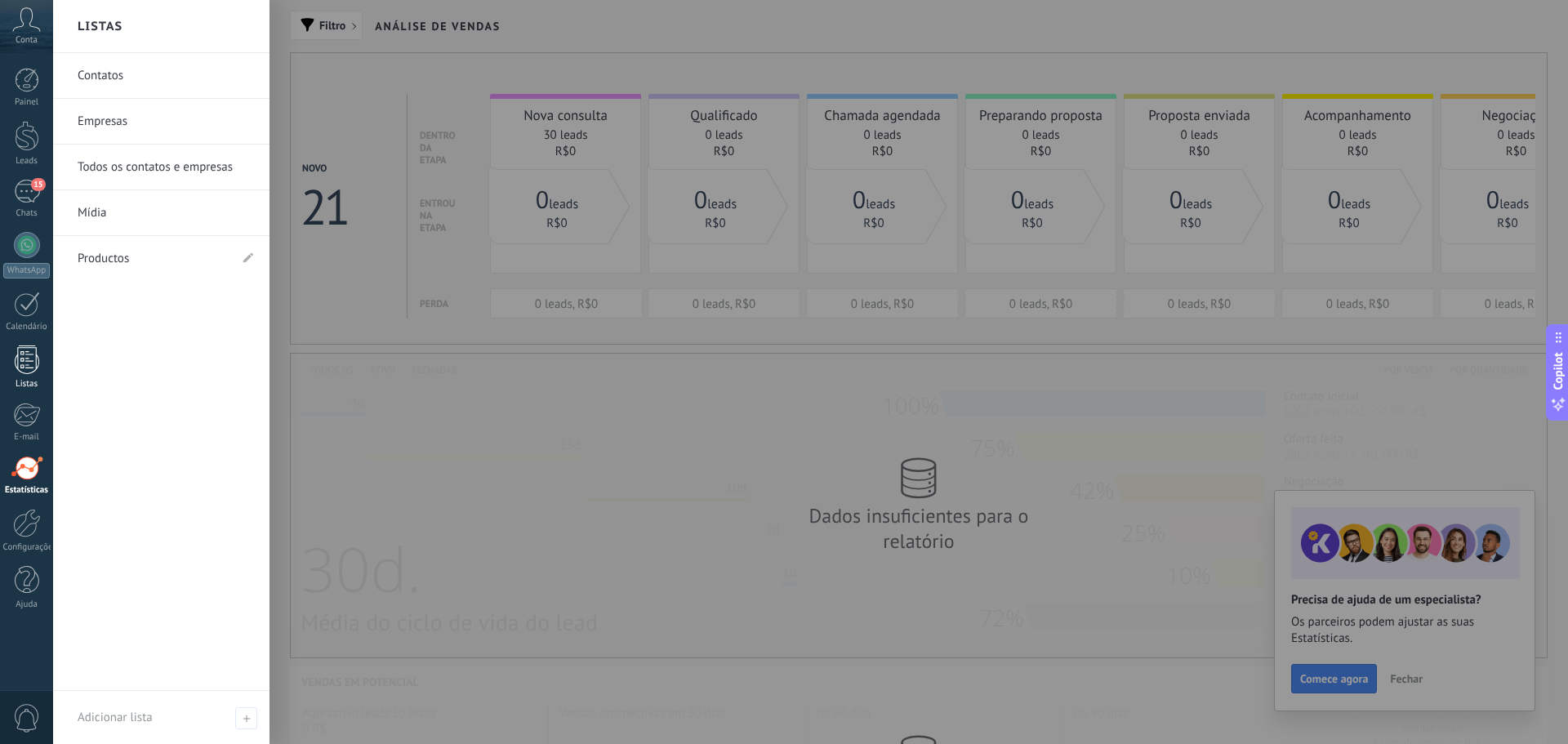
click at [31, 371] on div at bounding box center [27, 359] width 24 height 29
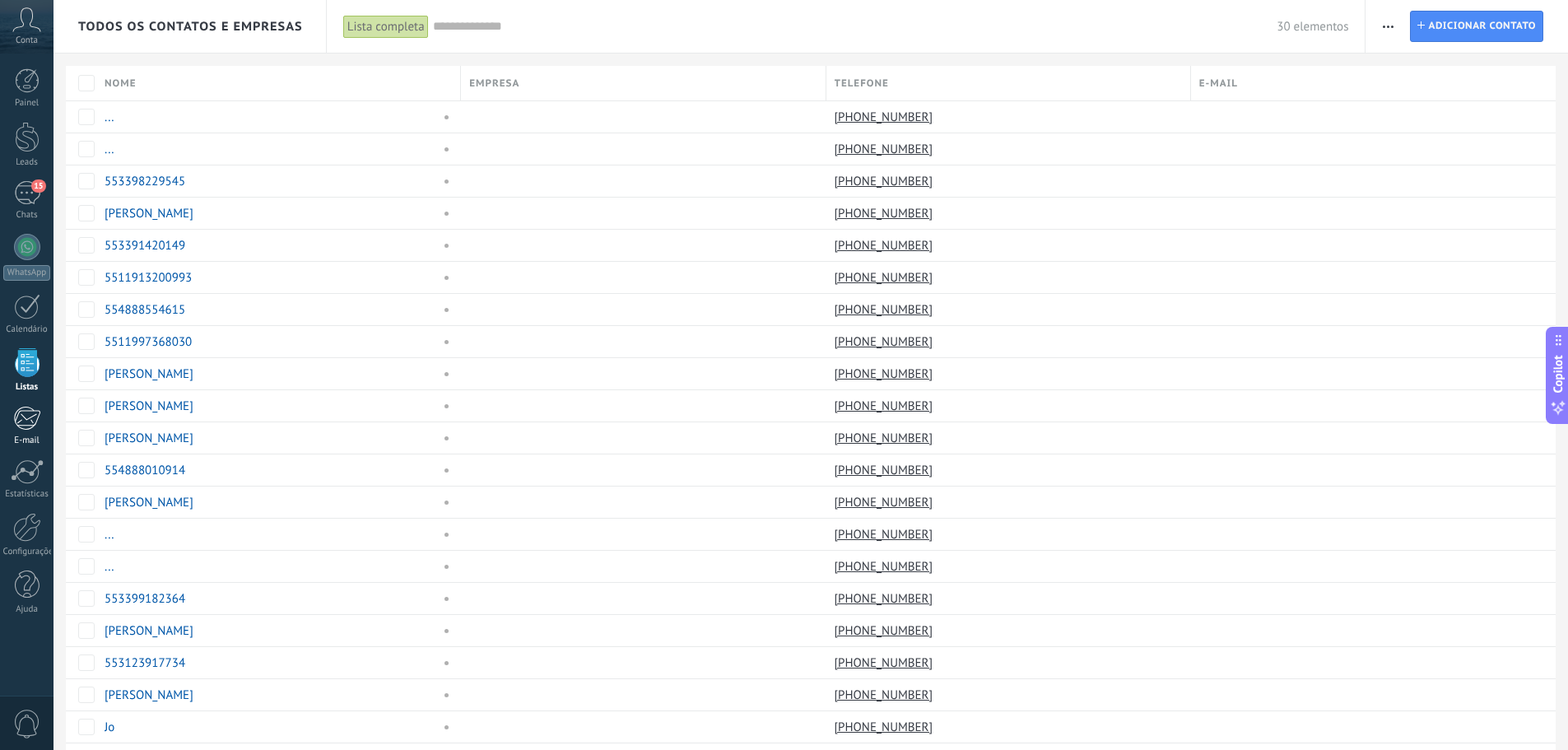
click at [18, 412] on div at bounding box center [26, 419] width 27 height 25
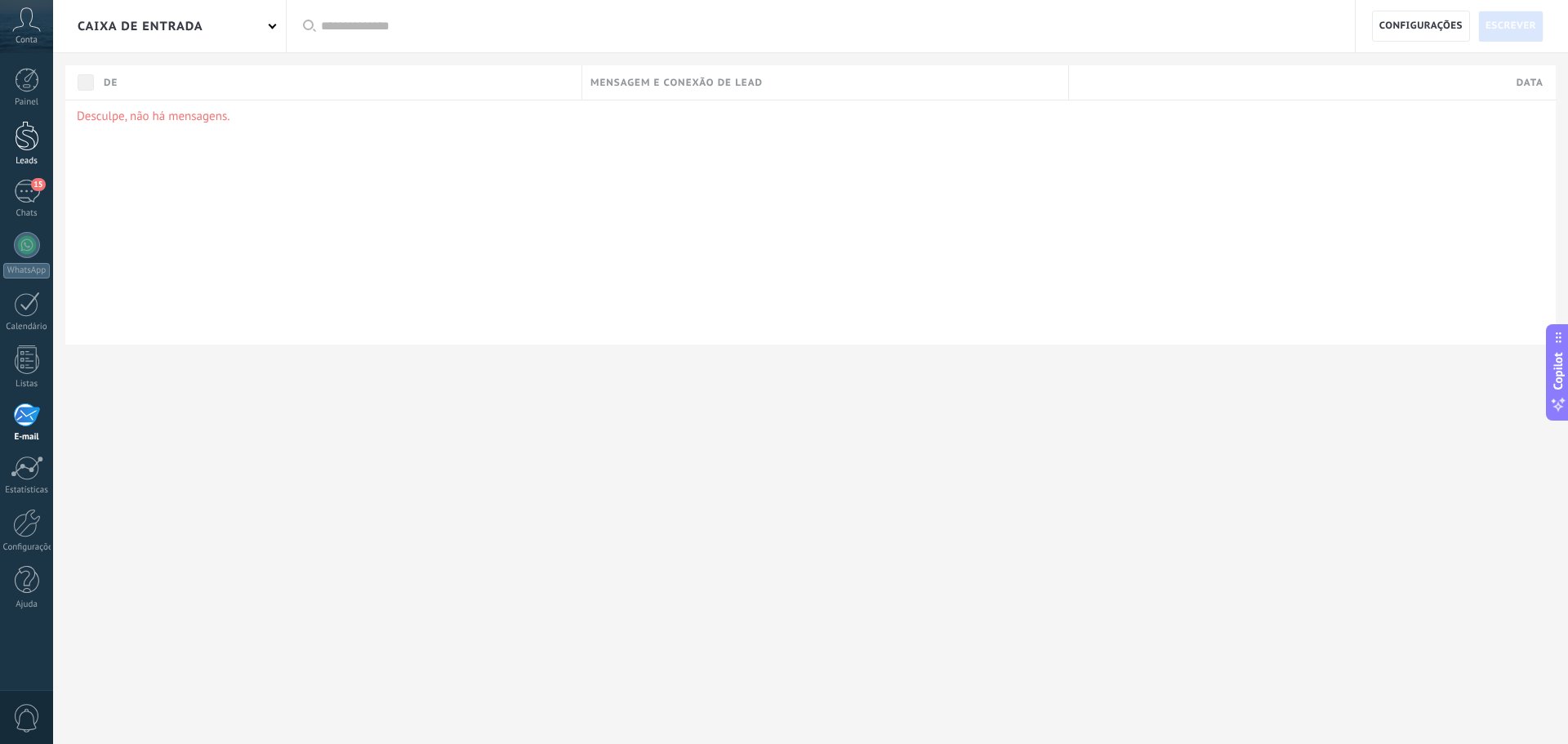
click at [23, 133] on div at bounding box center [27, 136] width 24 height 31
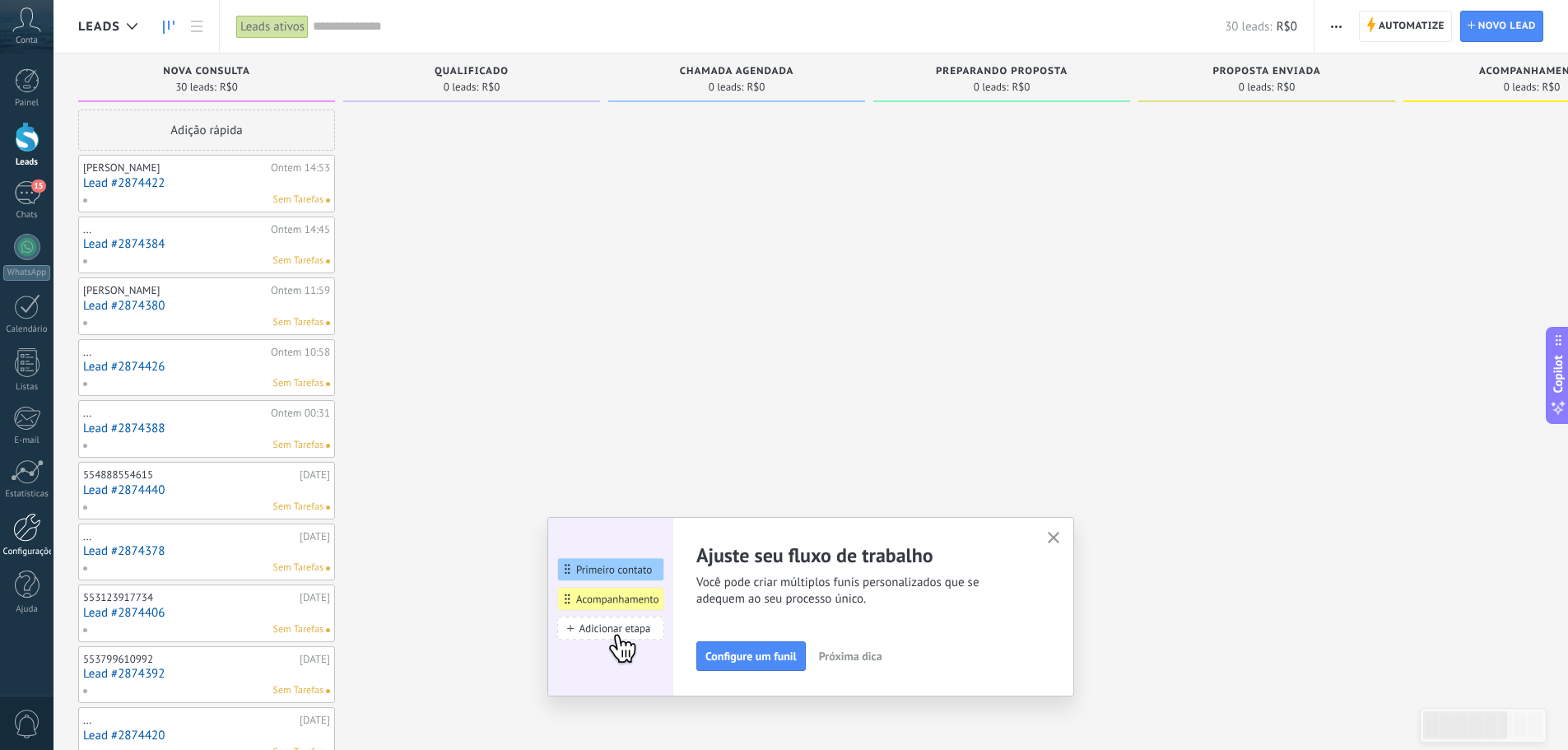
click at [30, 538] on div at bounding box center [27, 527] width 28 height 29
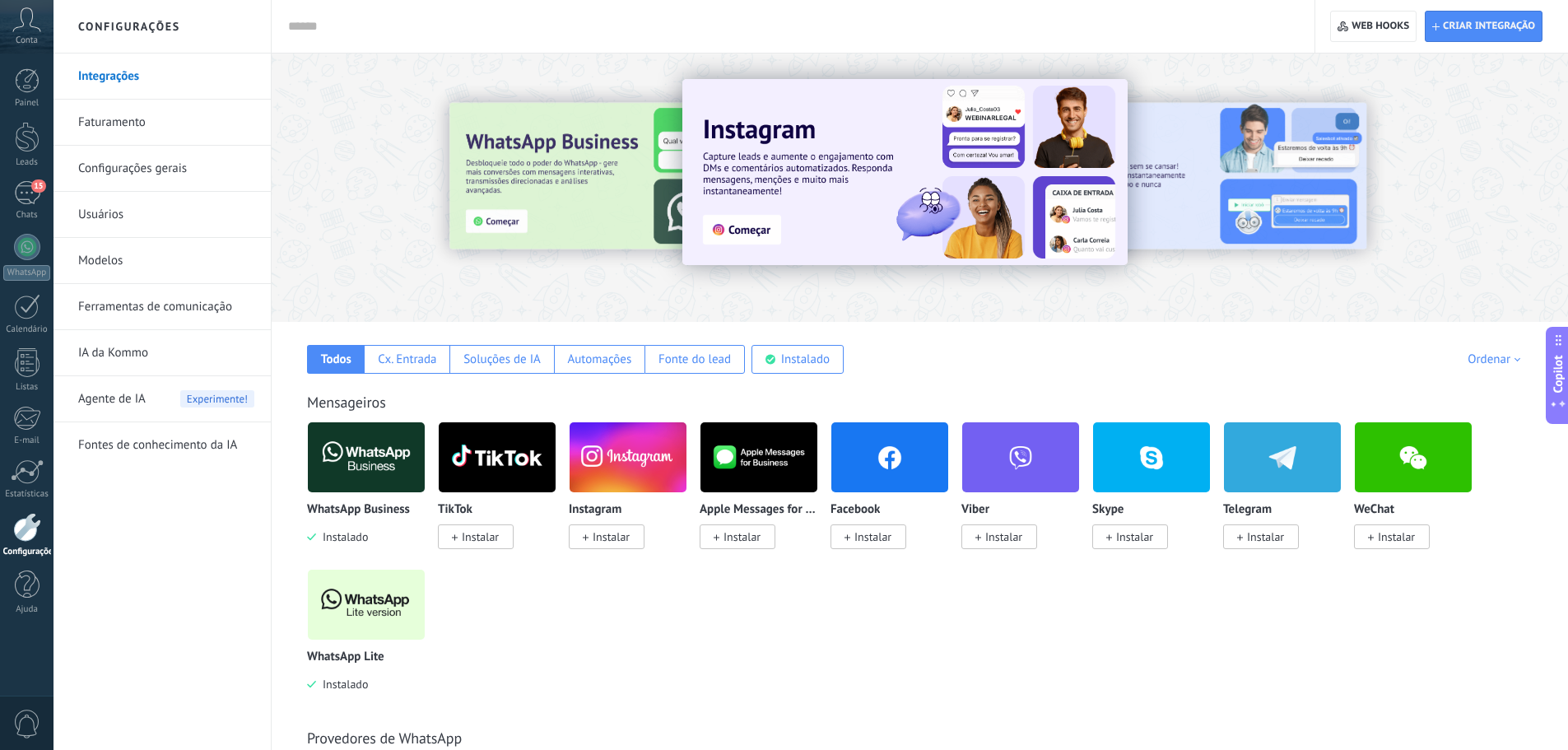
click at [366, 606] on img at bounding box center [366, 604] width 117 height 80
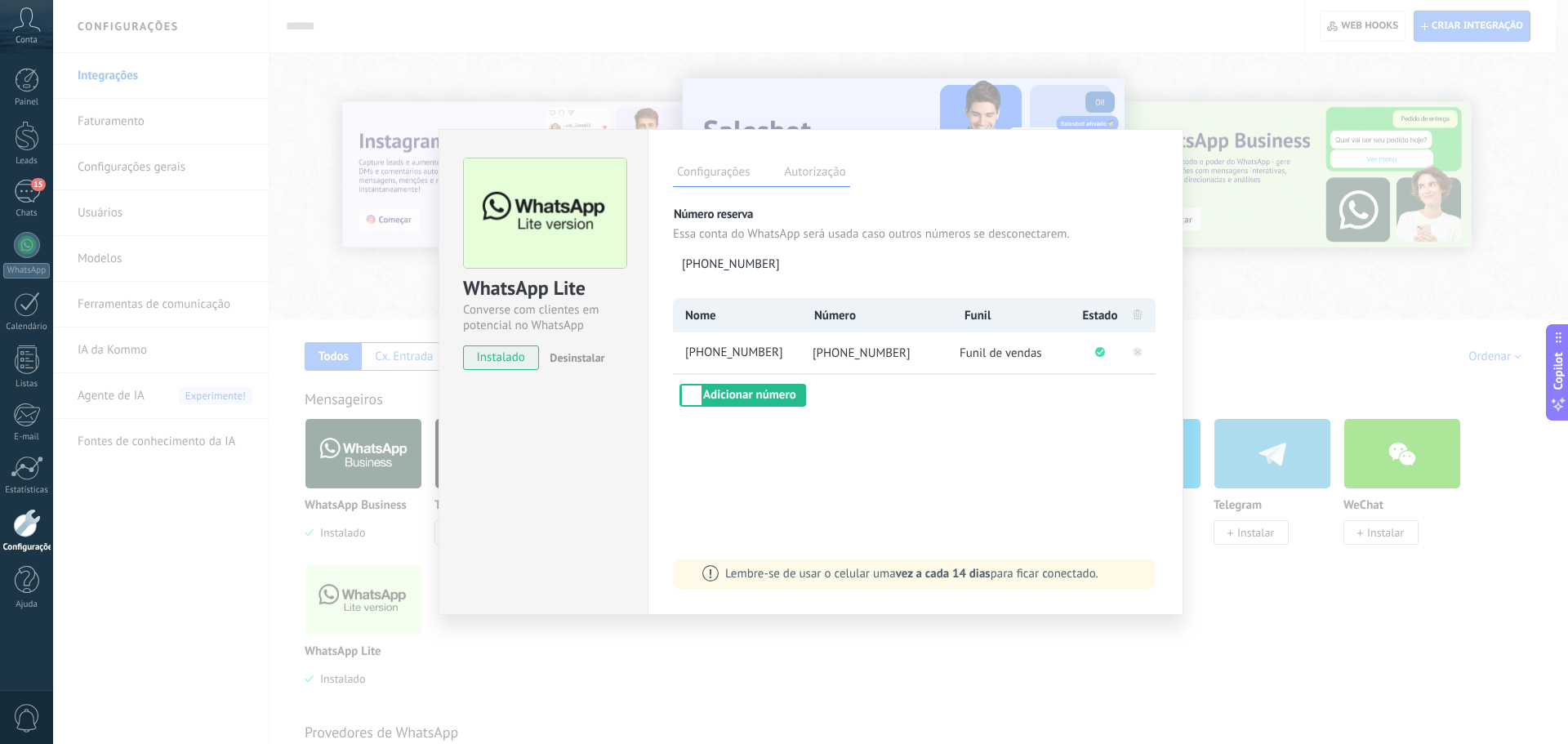
click at [810, 173] on label "Autorização" at bounding box center [815, 174] width 70 height 24
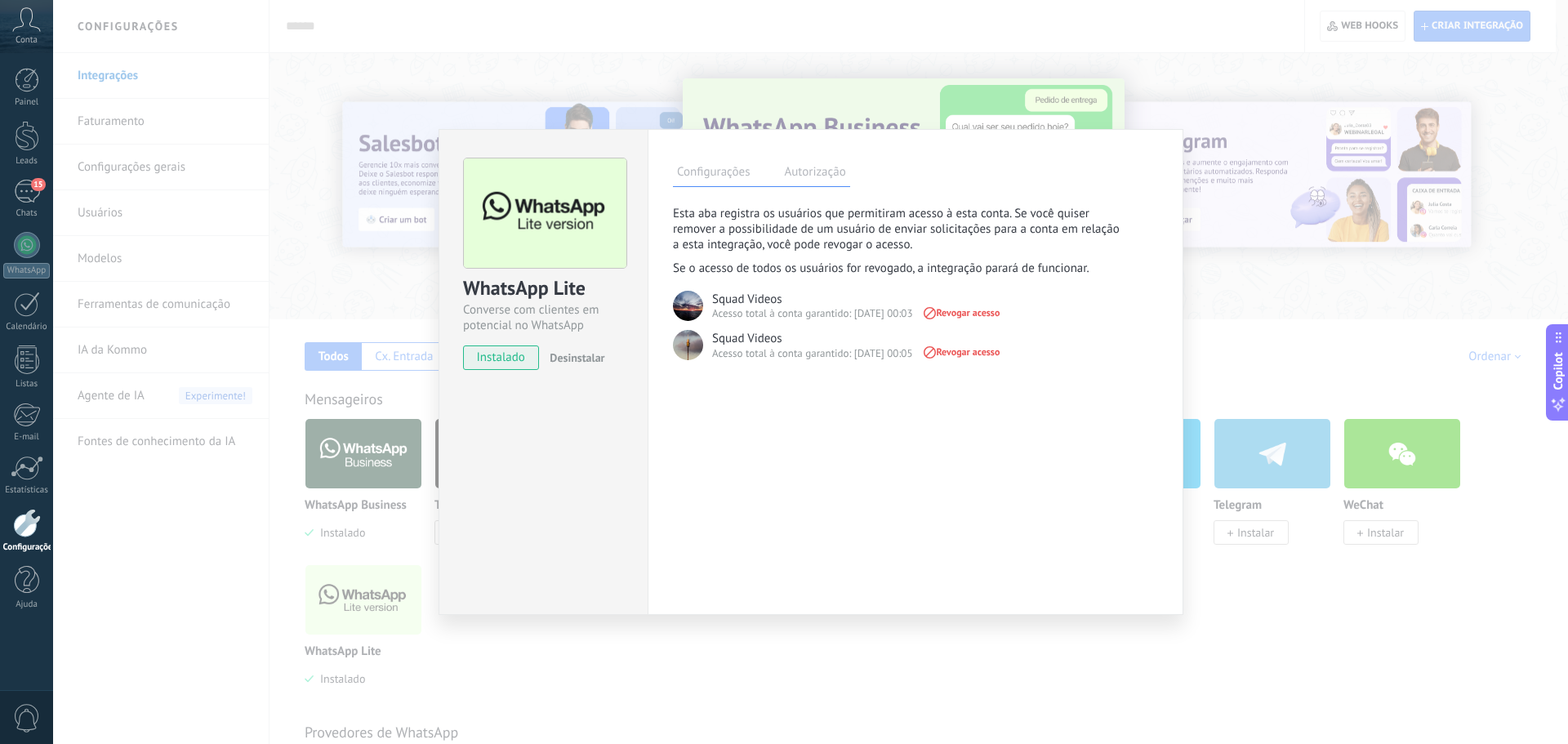
click at [701, 174] on label "Configurações" at bounding box center [713, 174] width 81 height 24
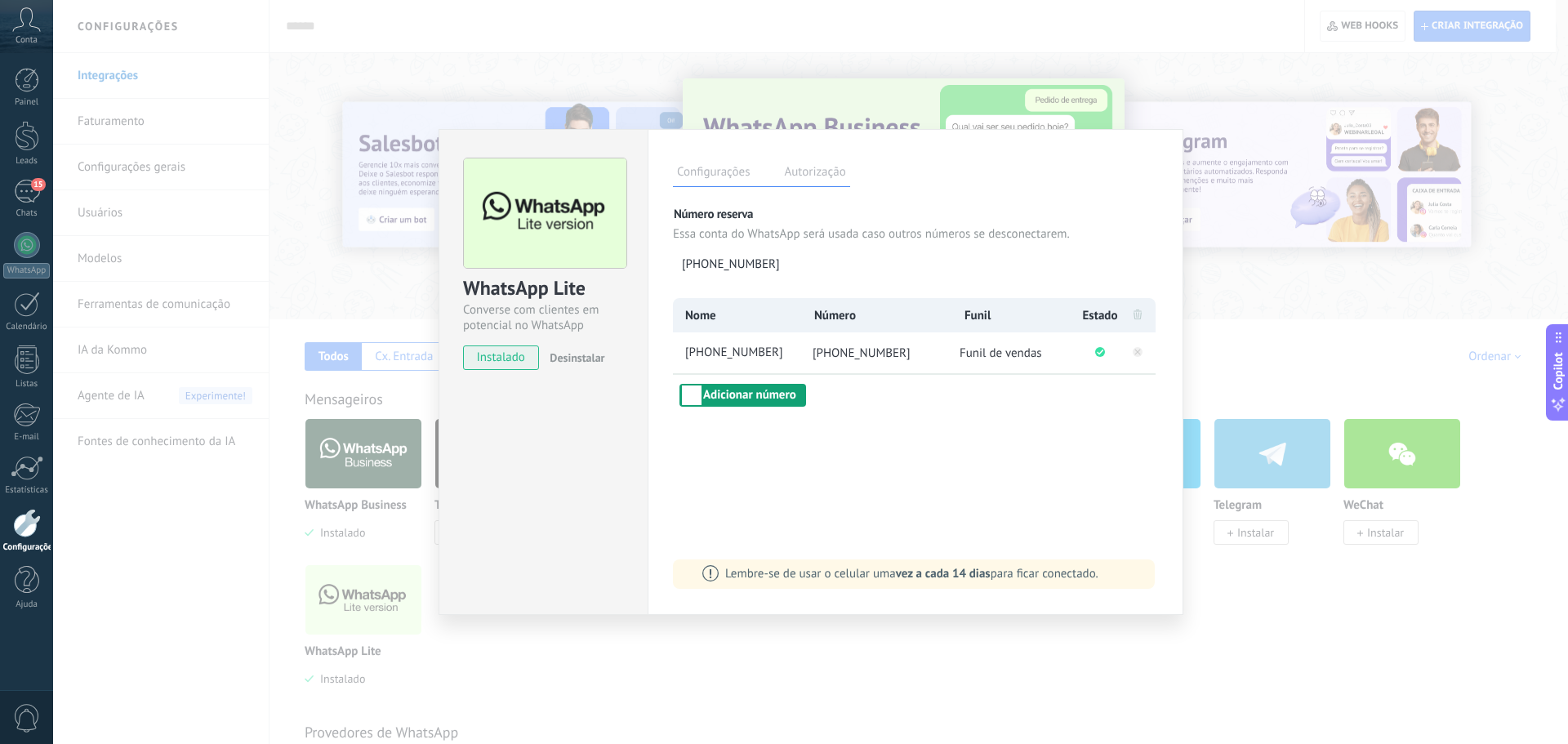
click at [799, 396] on button "Adicionar número" at bounding box center [742, 395] width 126 height 23
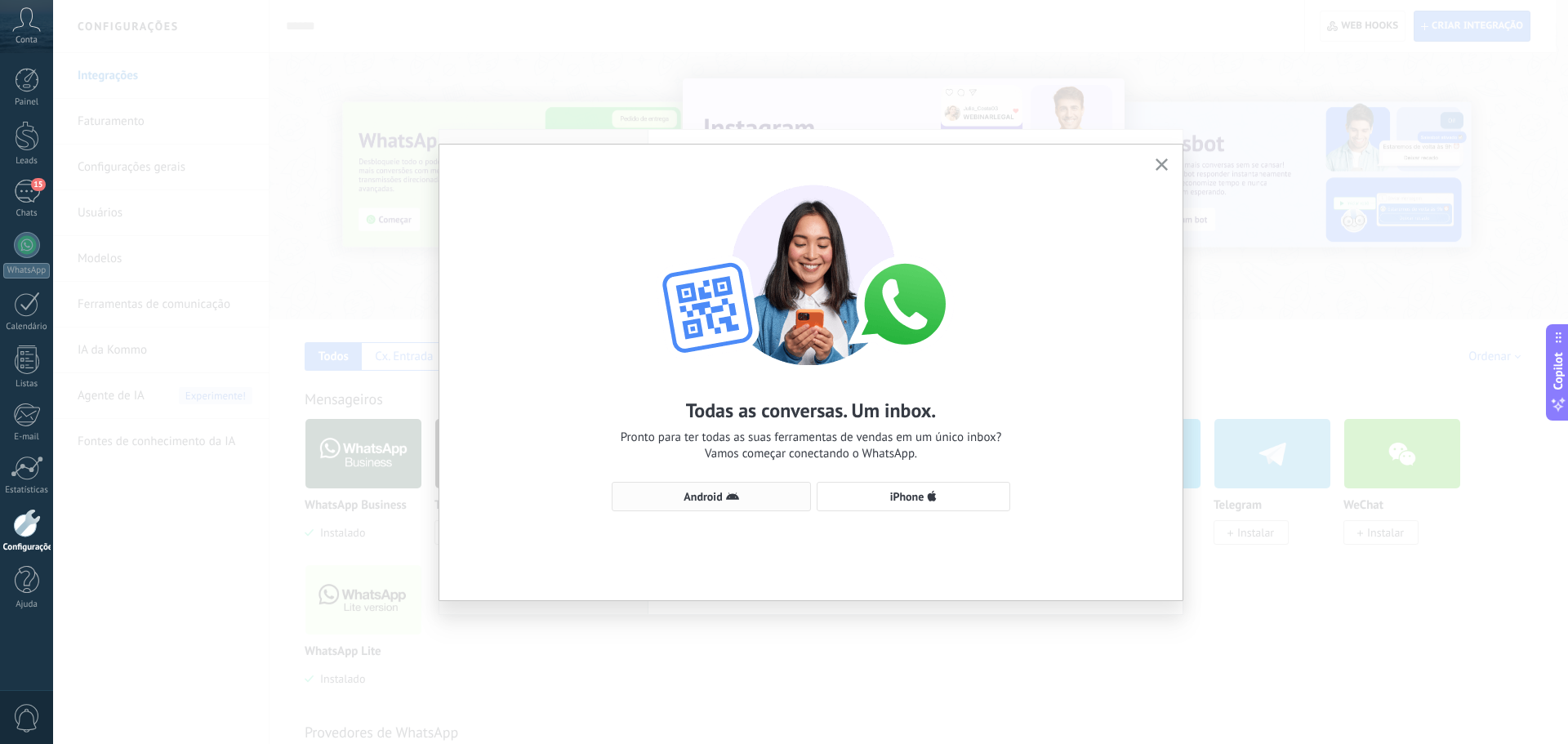
click at [747, 494] on span "Android" at bounding box center [712, 496] width 181 height 13
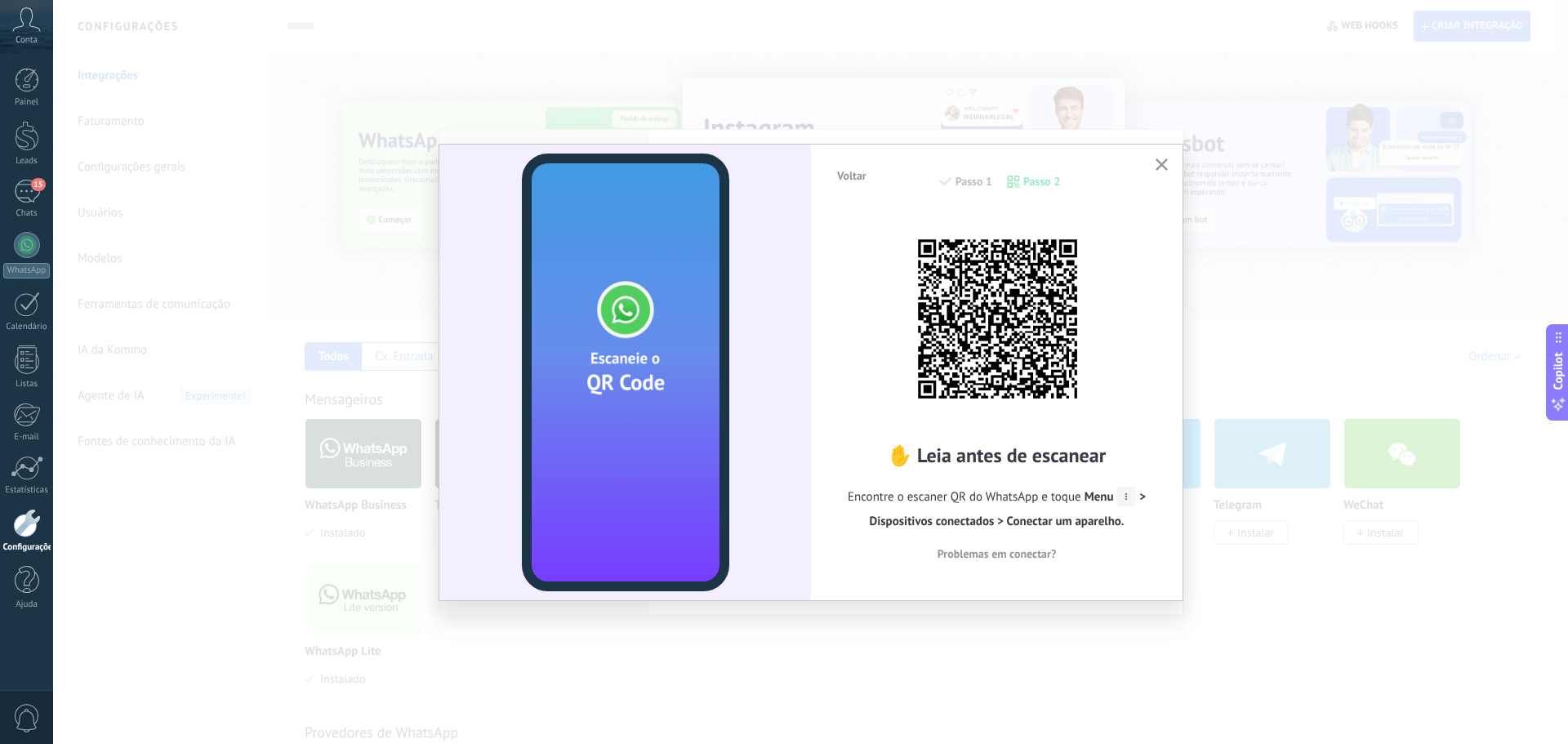
click at [1161, 163] on use "button" at bounding box center [1162, 165] width 12 height 12
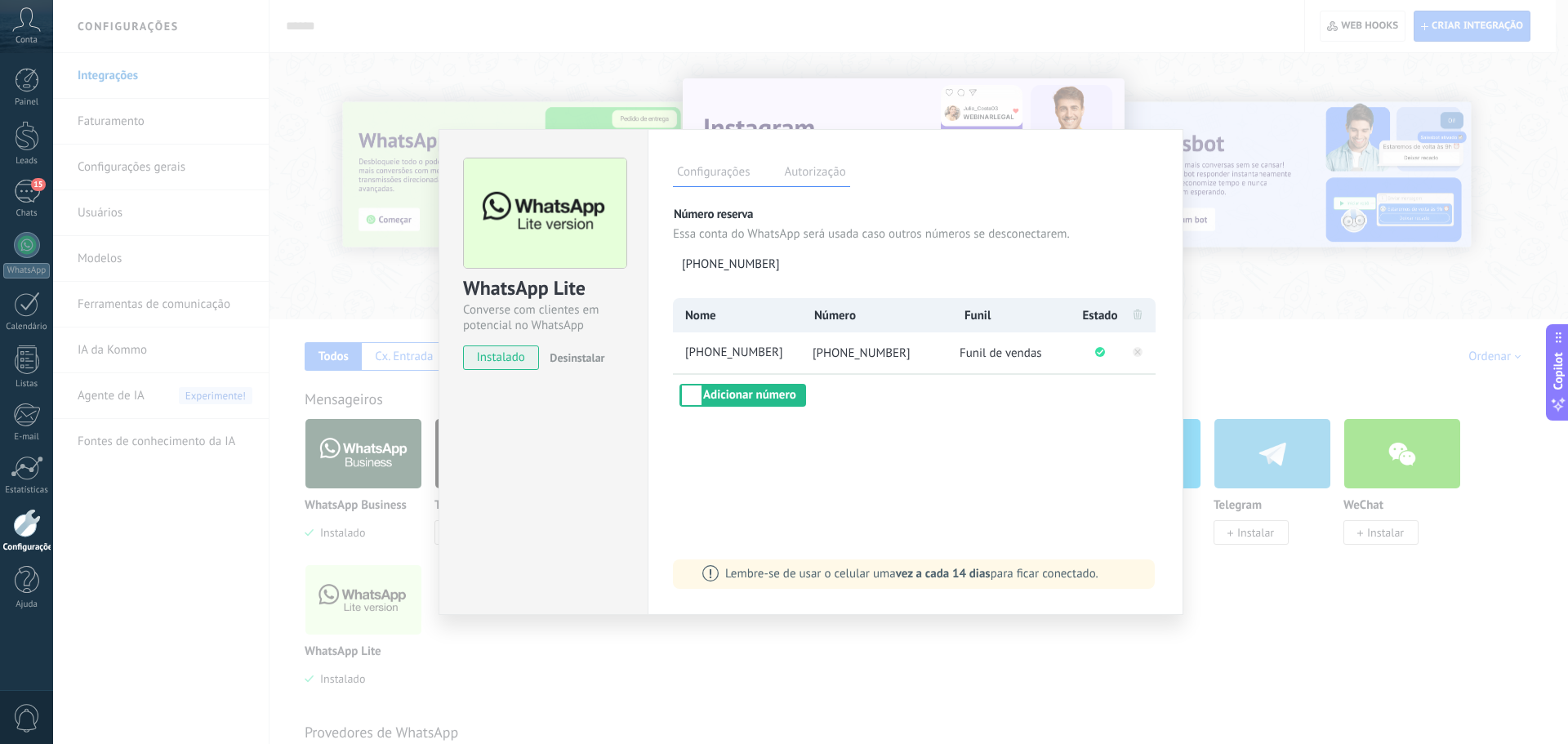
click at [740, 580] on span "Lembre-se de usar o celular uma vez a cada 14 dias para ficar conectado." at bounding box center [912, 574] width 373 height 16
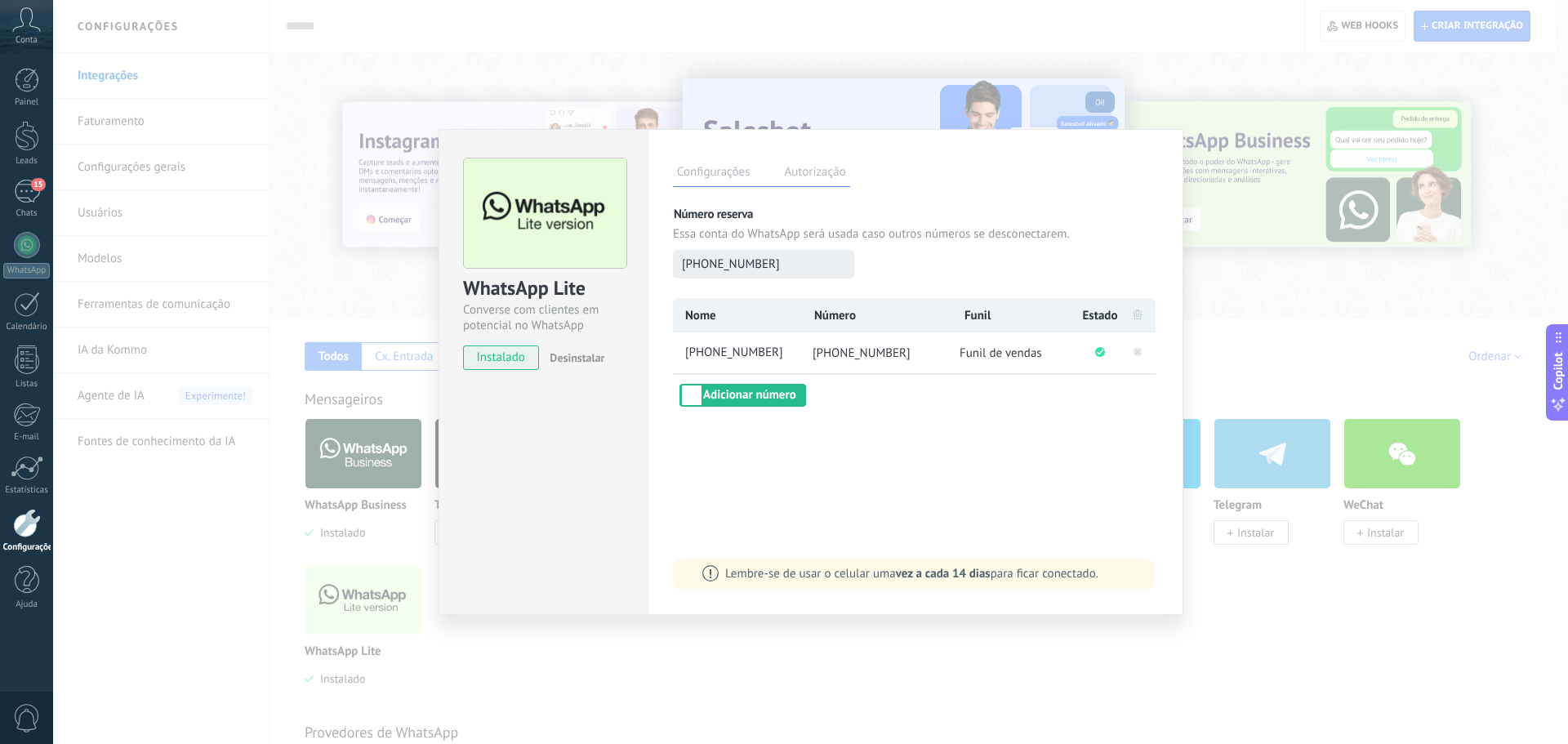
click at [738, 264] on span "[PHONE_NUMBER]" at bounding box center [731, 264] width 98 height 16
click at [731, 346] on span "[PHONE_NUMBER]" at bounding box center [741, 353] width 119 height 17
click at [855, 344] on li "[PHONE_NUMBER]" at bounding box center [876, 352] width 152 height 41
click at [855, 353] on span "[PHONE_NUMBER]" at bounding box center [862, 353] width 98 height 16
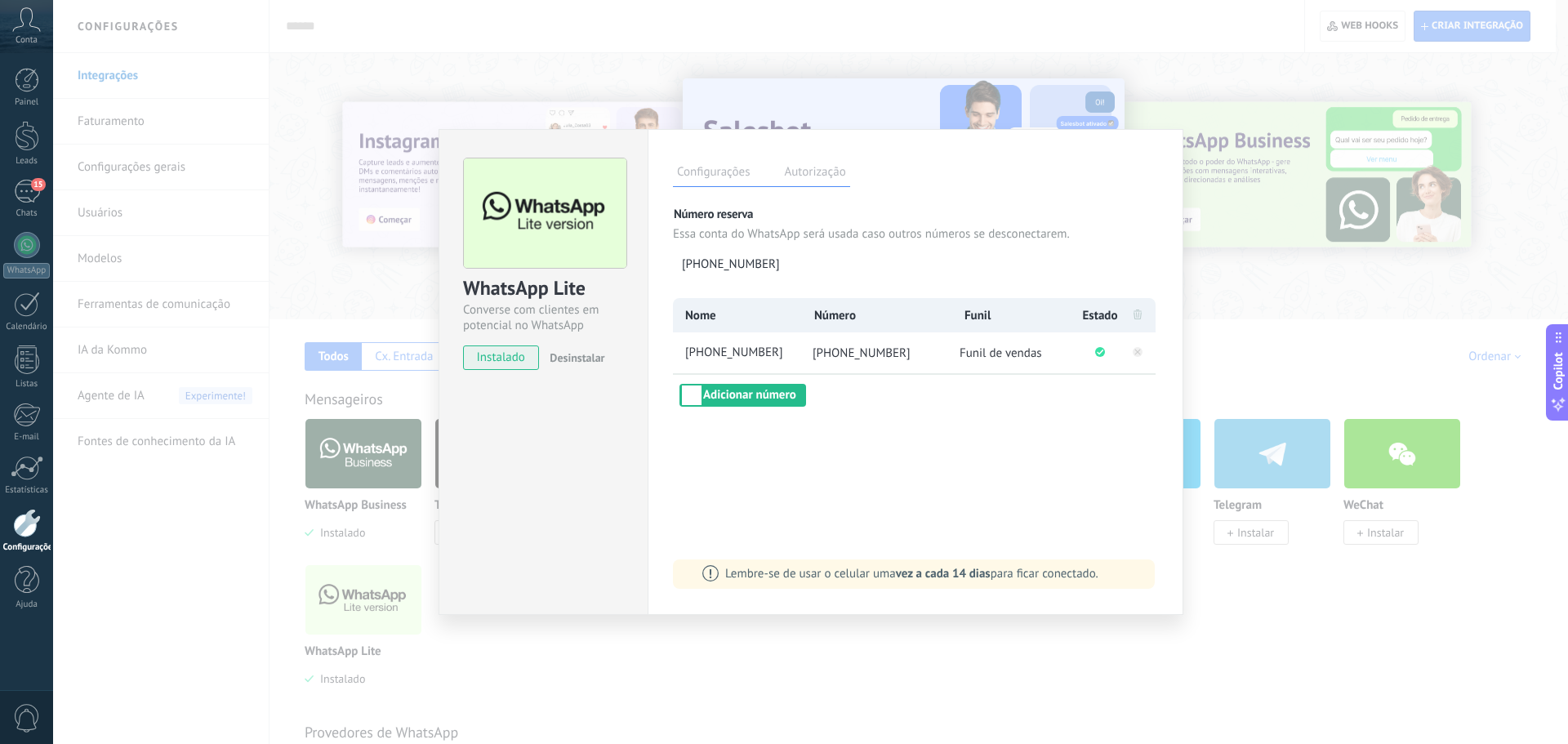
click at [996, 346] on span "Funil de vendas" at bounding box center [1000, 353] width 83 height 16
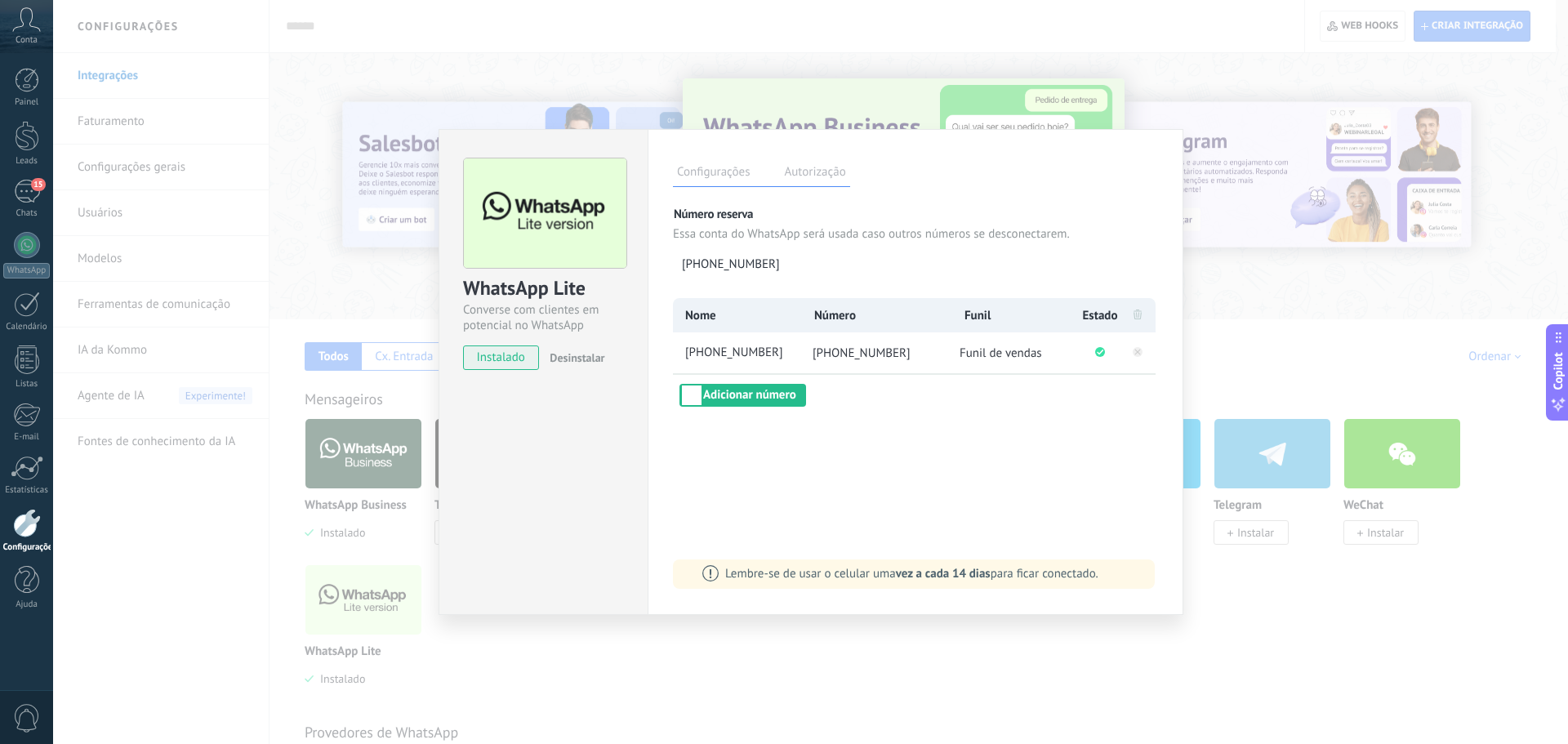
click at [1324, 176] on div "WhatsApp Lite Converse com clientes em potencial no WhatsApp instalado Desinsta…" at bounding box center [810, 372] width 1515 height 744
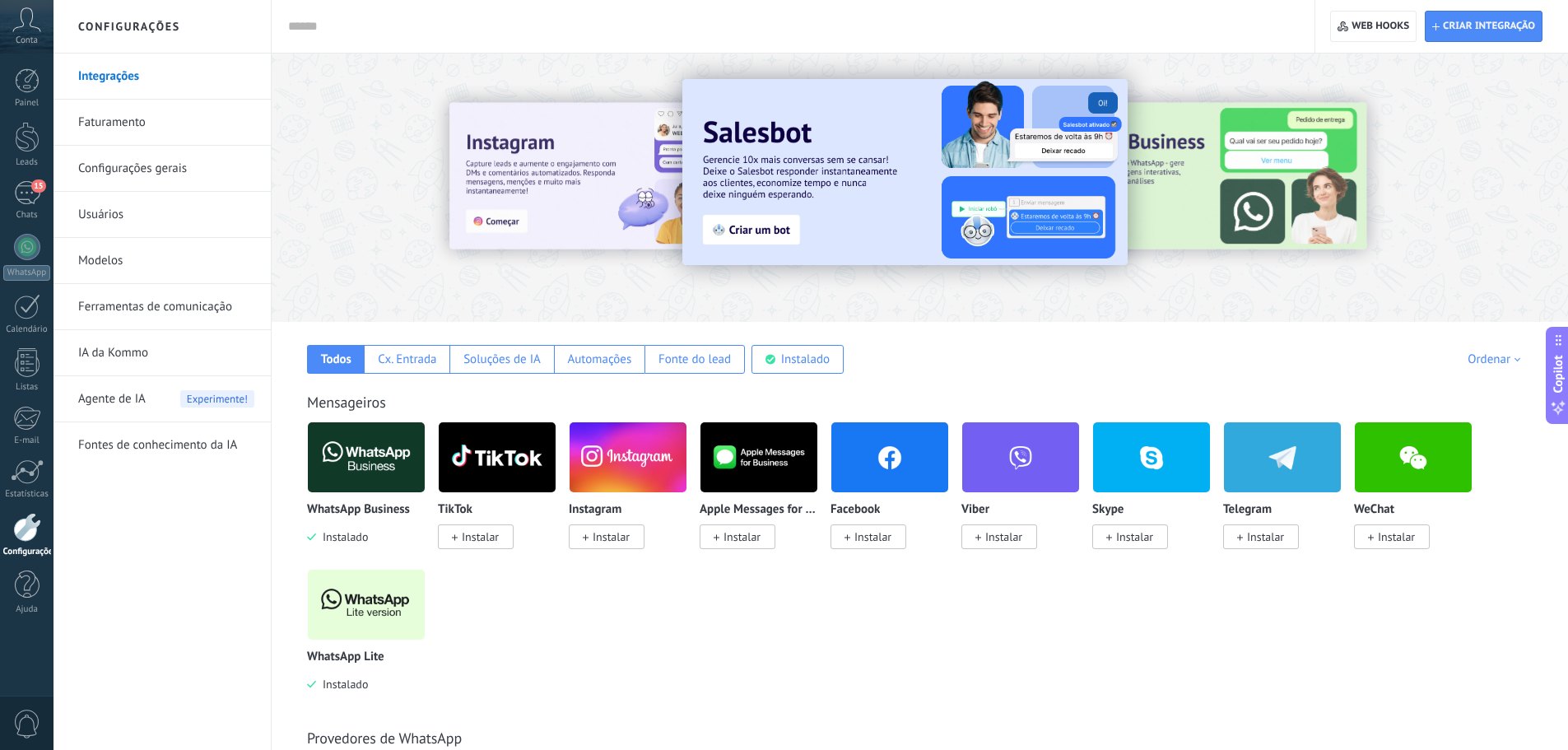
click at [370, 589] on img at bounding box center [366, 604] width 117 height 80
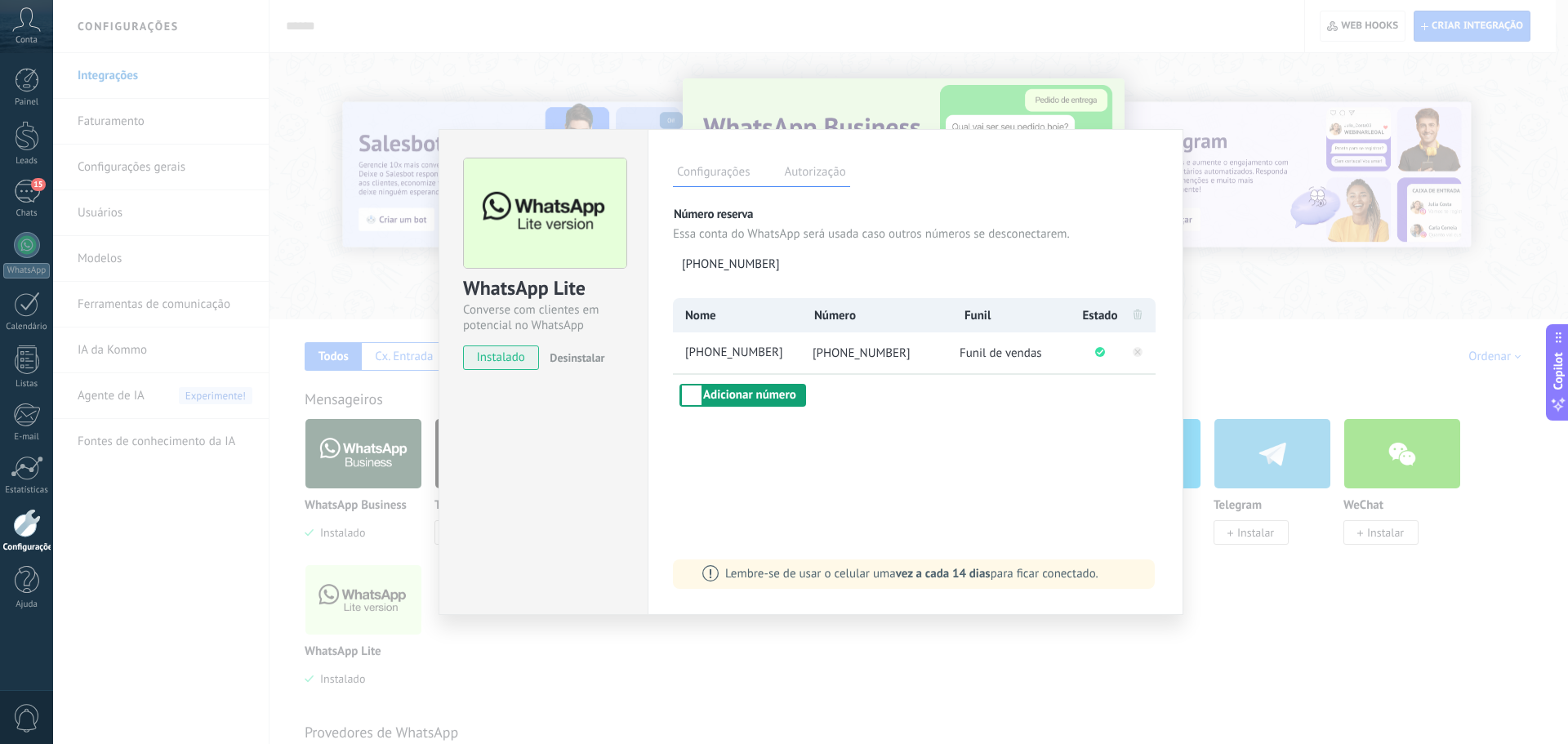
click at [748, 389] on button "Adicionar número" at bounding box center [742, 395] width 126 height 23
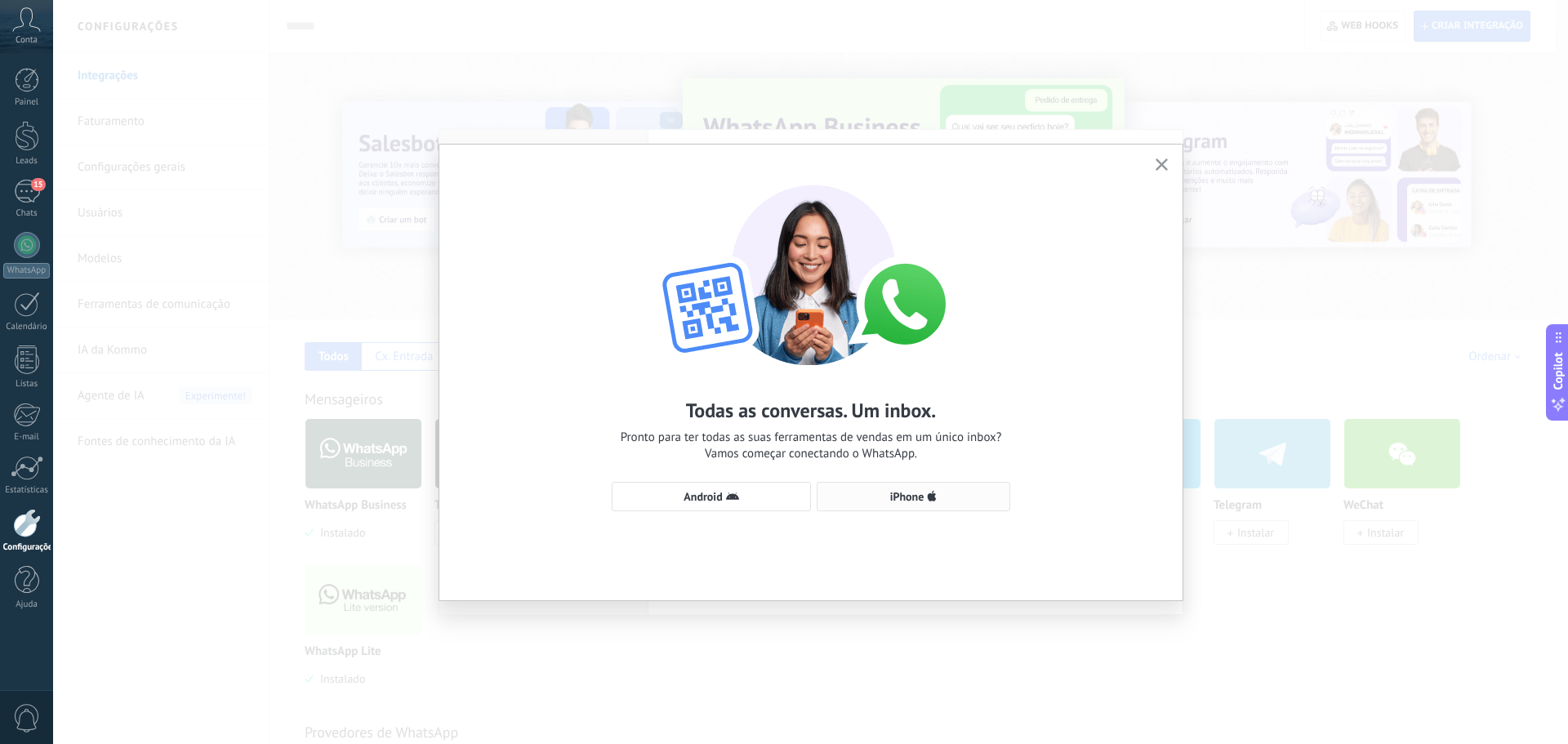
click at [922, 495] on span "iPhone" at bounding box center [907, 496] width 34 height 11
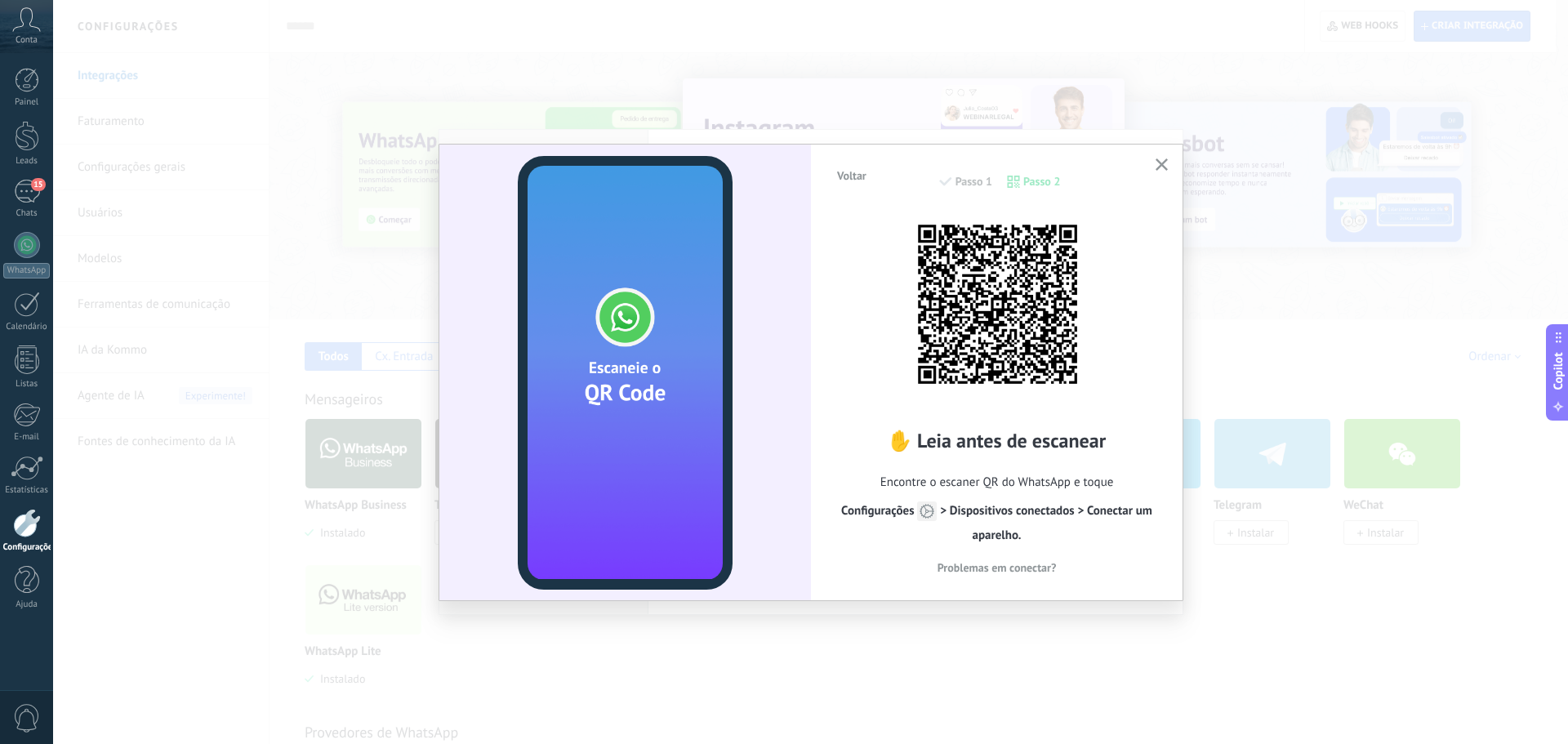
click at [1161, 158] on button "button" at bounding box center [1161, 165] width 20 height 22
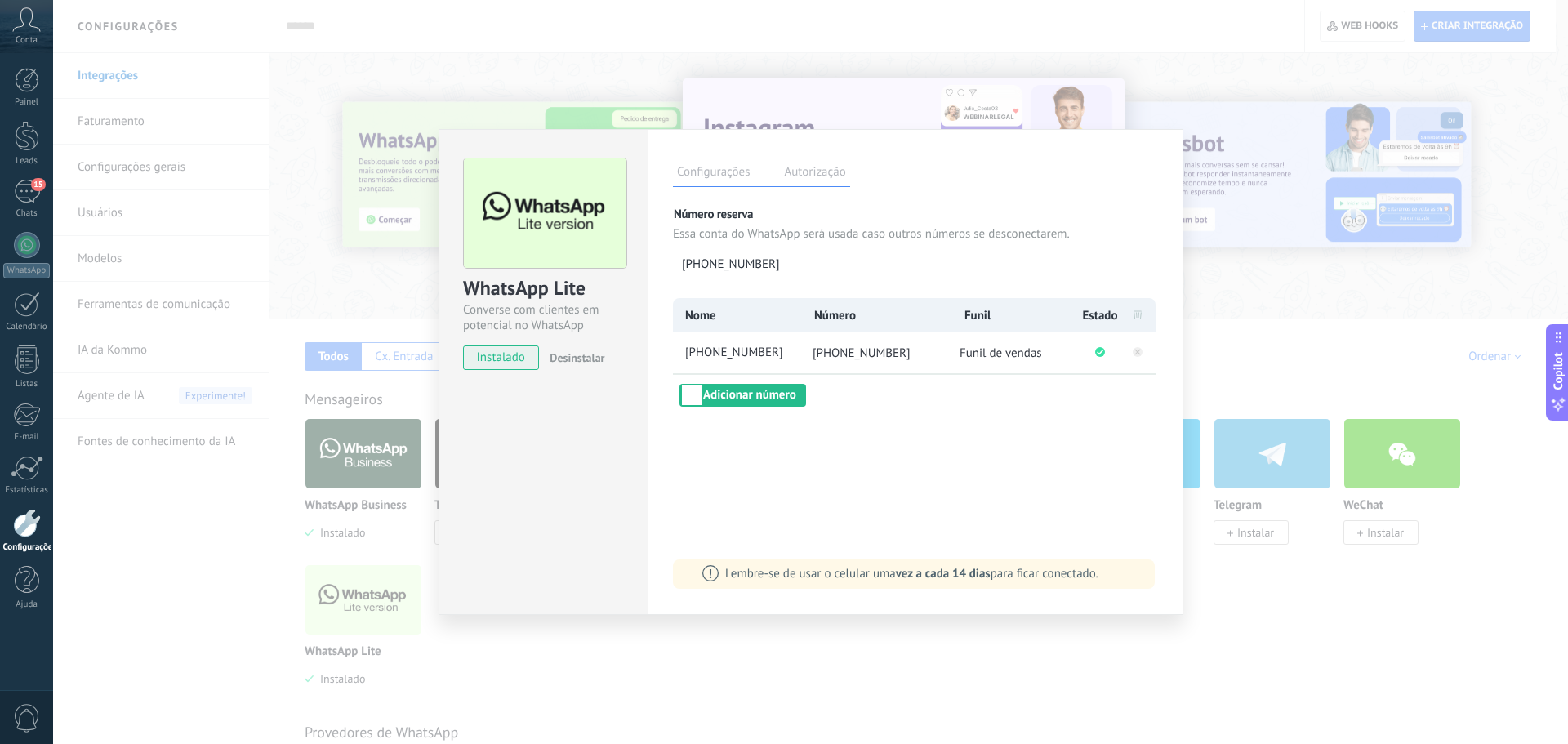
click at [570, 363] on span "Desinstalar" at bounding box center [576, 358] width 55 height 15
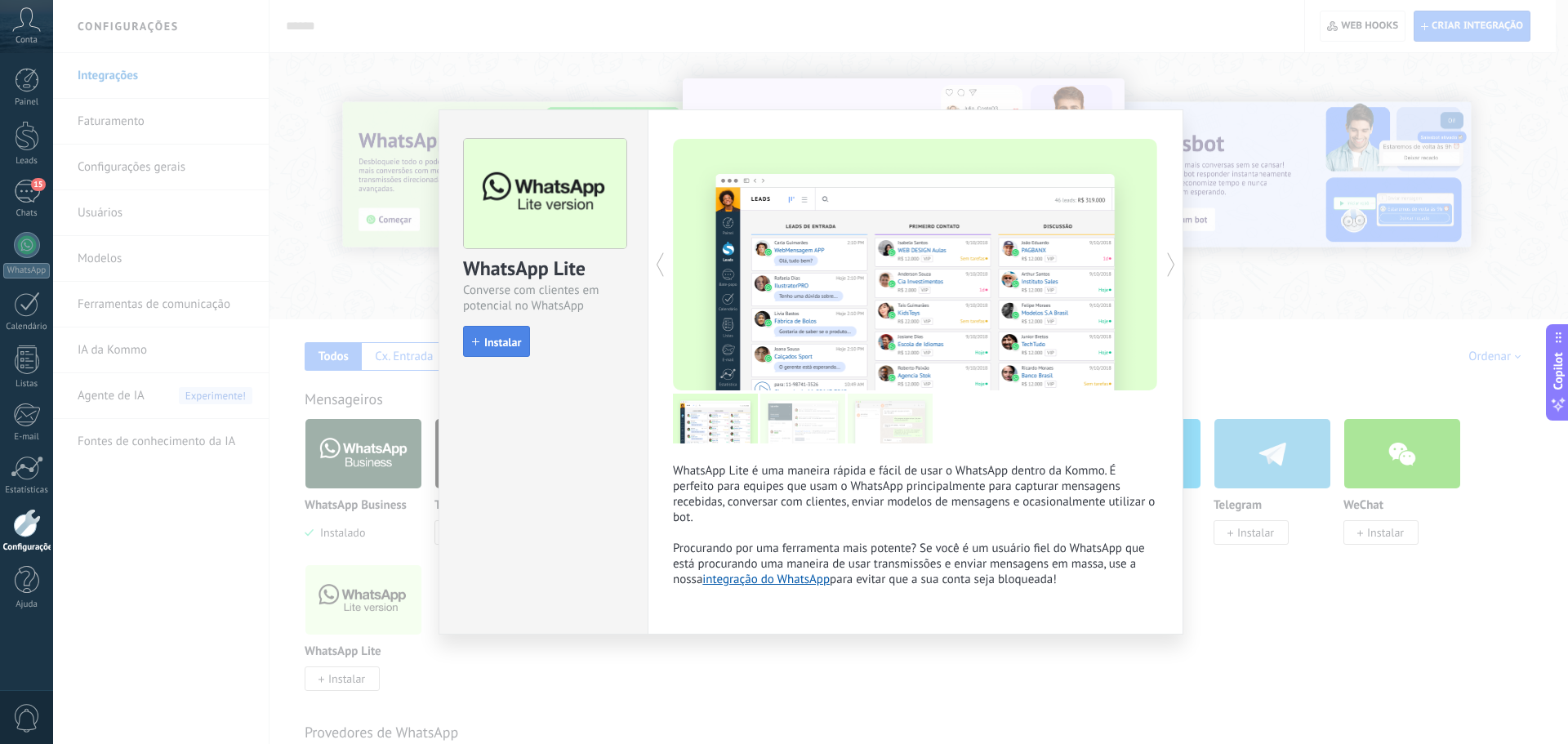
click at [519, 341] on span "Instalar" at bounding box center [502, 342] width 37 height 11
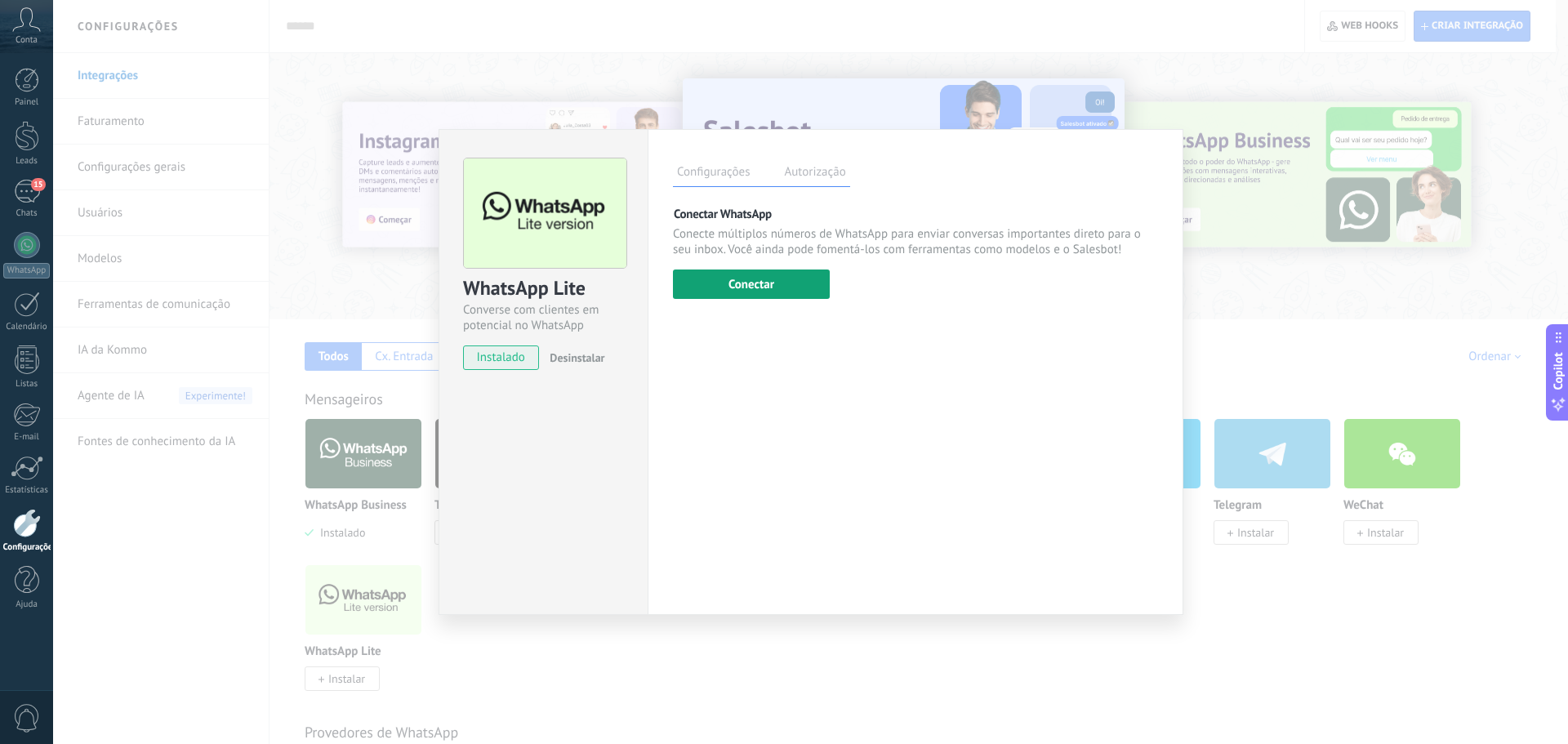
click at [787, 282] on button "Conectar" at bounding box center [752, 284] width 157 height 30
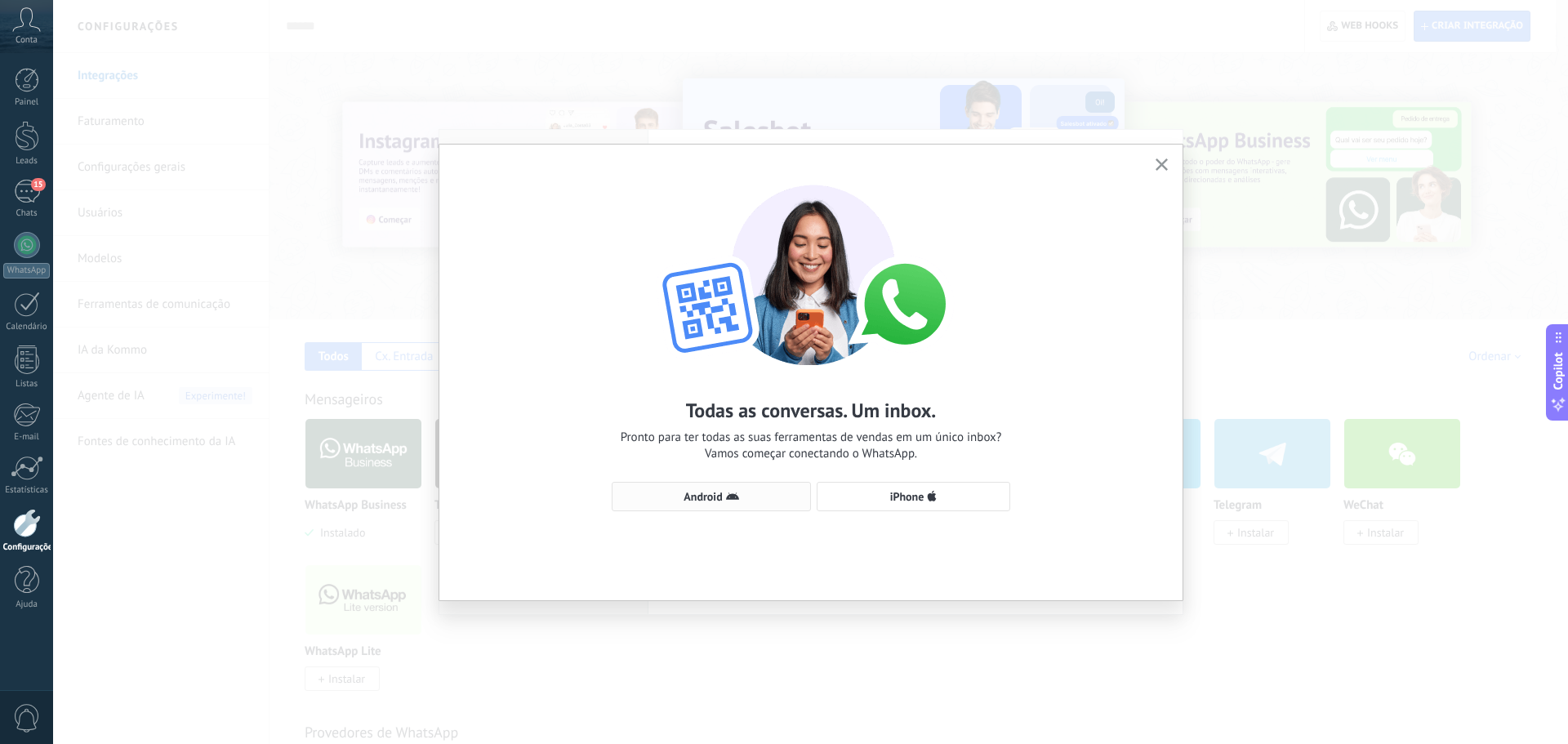
click at [762, 502] on span "Android" at bounding box center [712, 496] width 181 height 13
